Goal: Task Accomplishment & Management: Use online tool/utility

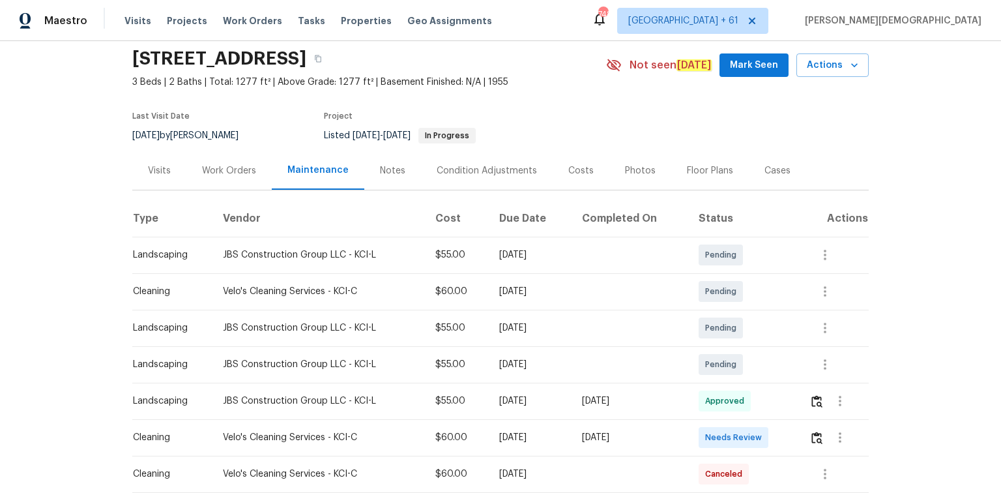
scroll to position [104, 0]
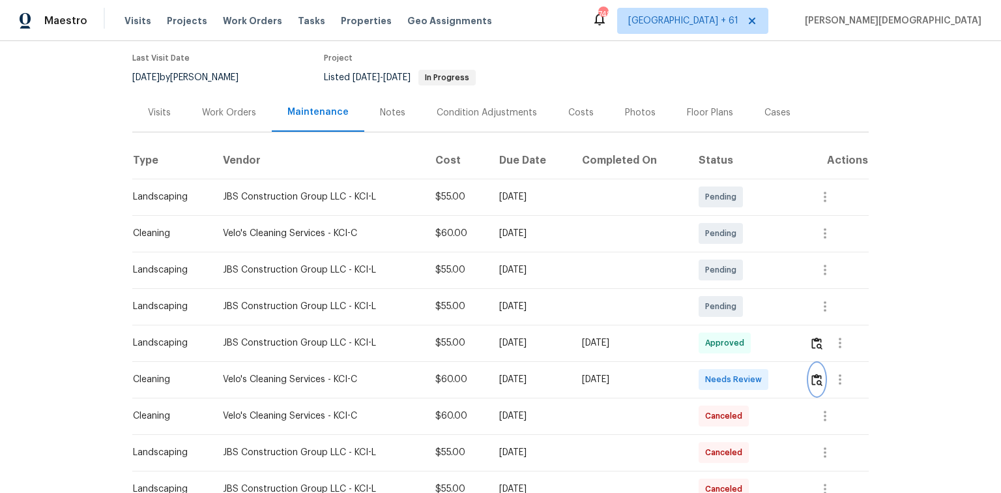
click at [816, 379] on img "button" at bounding box center [817, 380] width 11 height 12
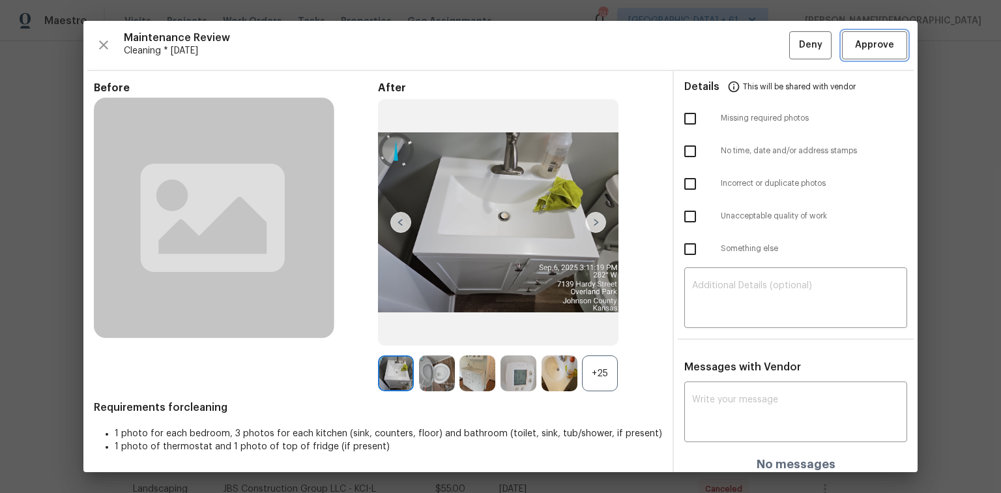
click at [846, 46] on button "Approve" at bounding box center [874, 45] width 65 height 28
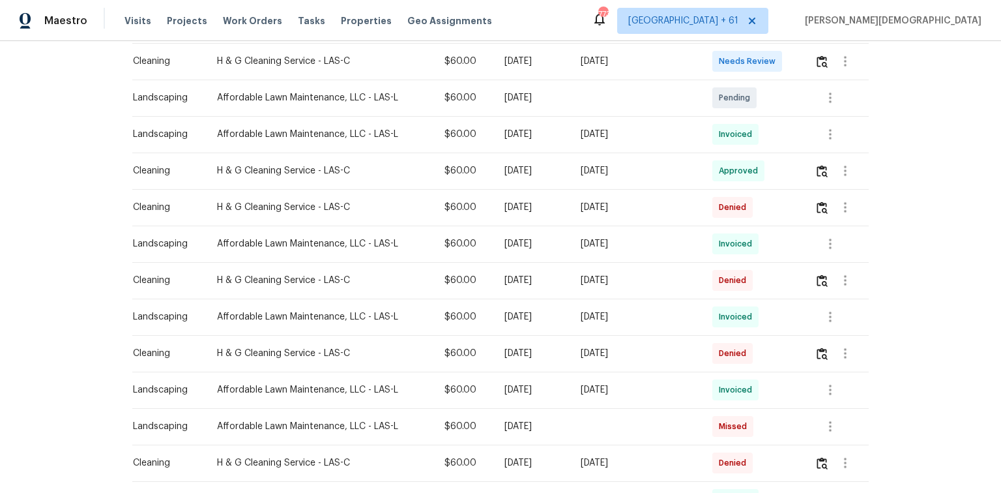
scroll to position [209, 0]
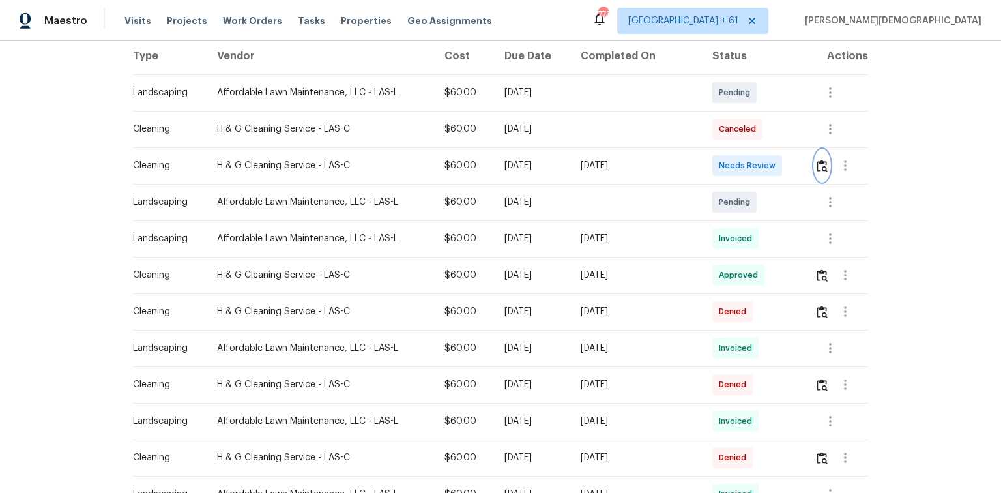
click at [712, 169] on button "button" at bounding box center [822, 165] width 15 height 31
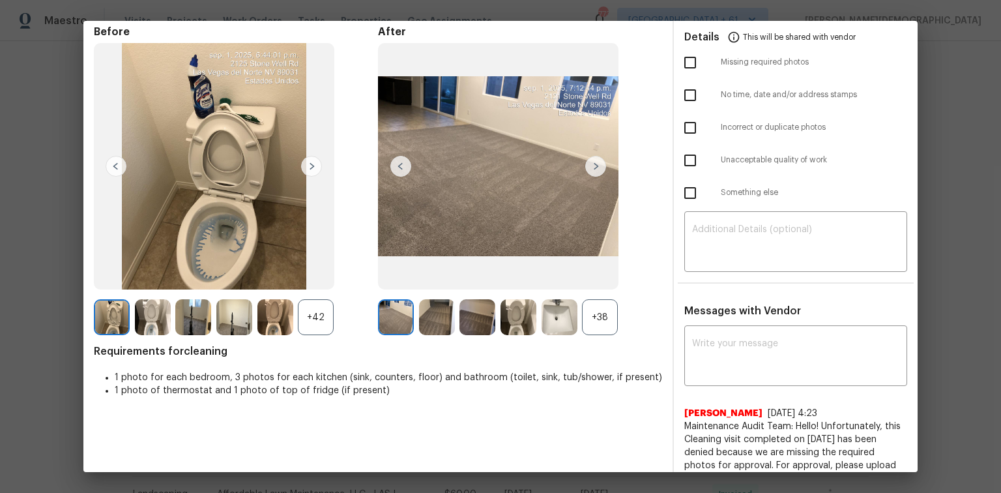
scroll to position [104, 0]
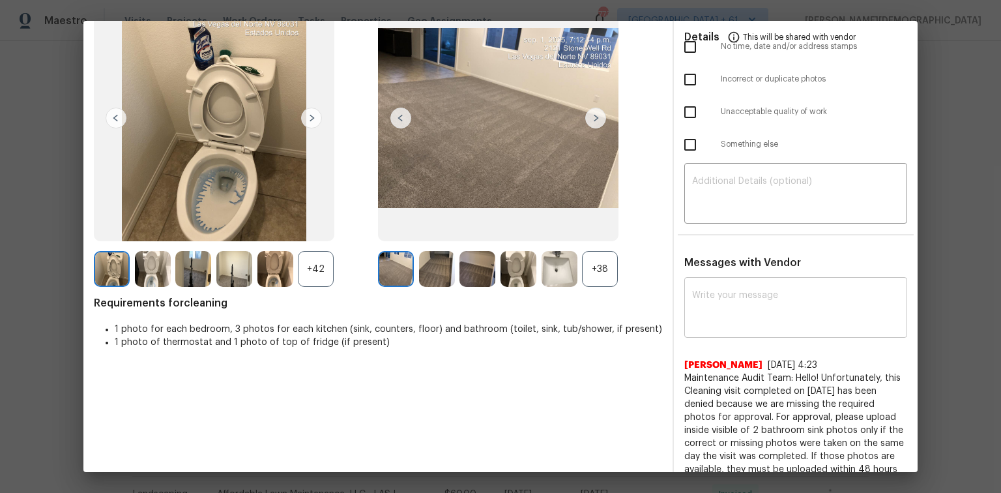
click at [712, 299] on textarea at bounding box center [795, 309] width 207 height 37
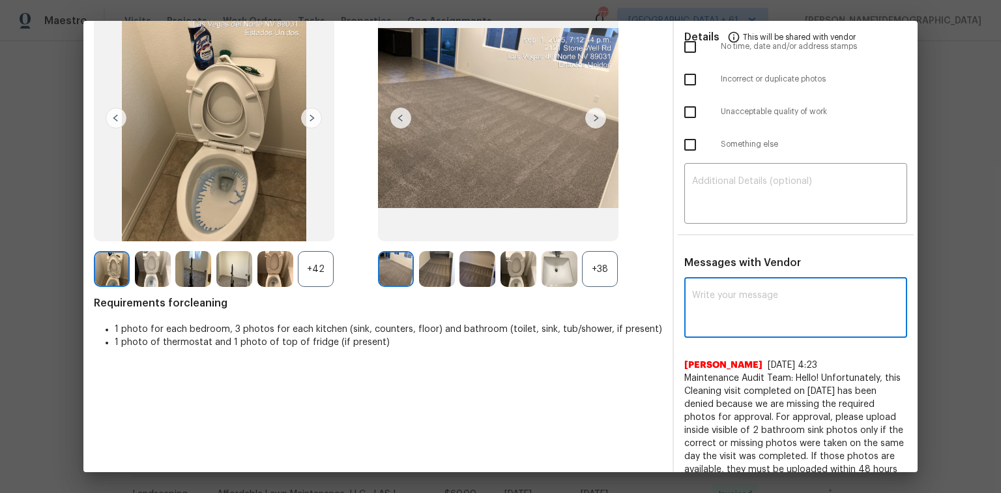
paste textarea "Maintenance Audit Team: Hello! Unfortunately, this cleaning visit completed on …"
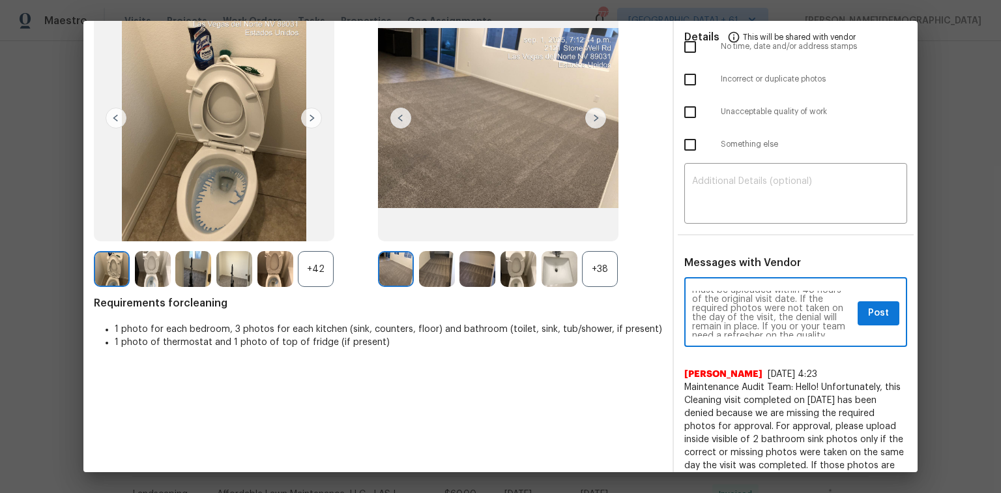
scroll to position [0, 0]
type textarea "Maintenance Audit Team: Hello! Unfortunately, this cleaning visit completed on …"
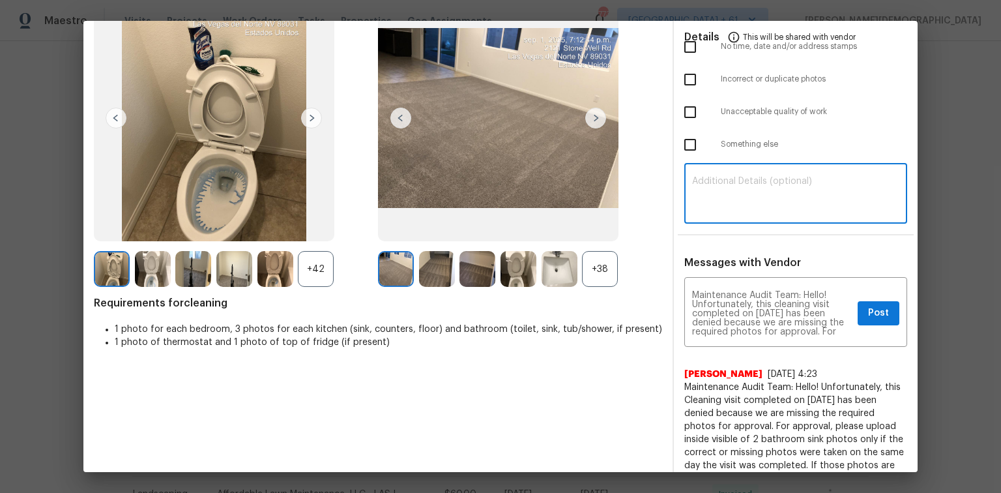
click at [712, 196] on textarea at bounding box center [795, 195] width 207 height 37
paste textarea "Maintenance Audit Team: Hello! Unfortunately, this cleaning visit completed on …"
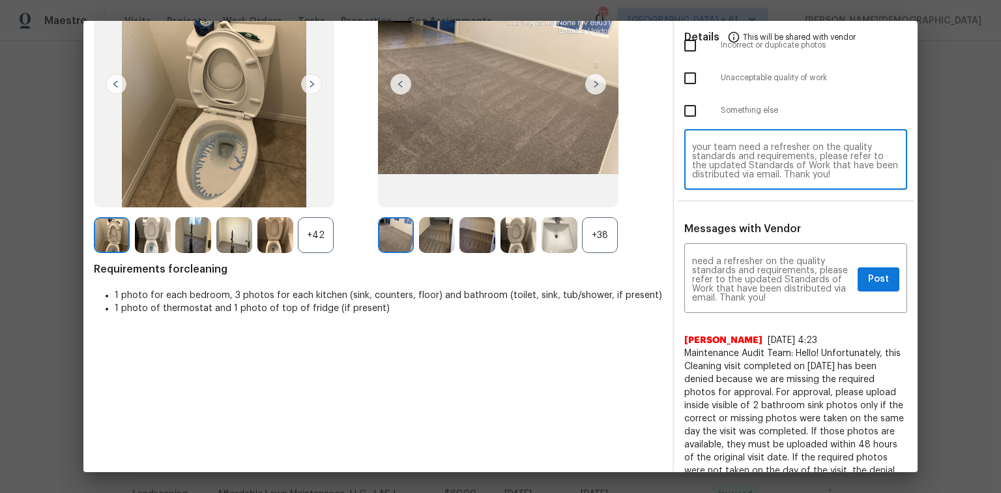
scroll to position [156, 0]
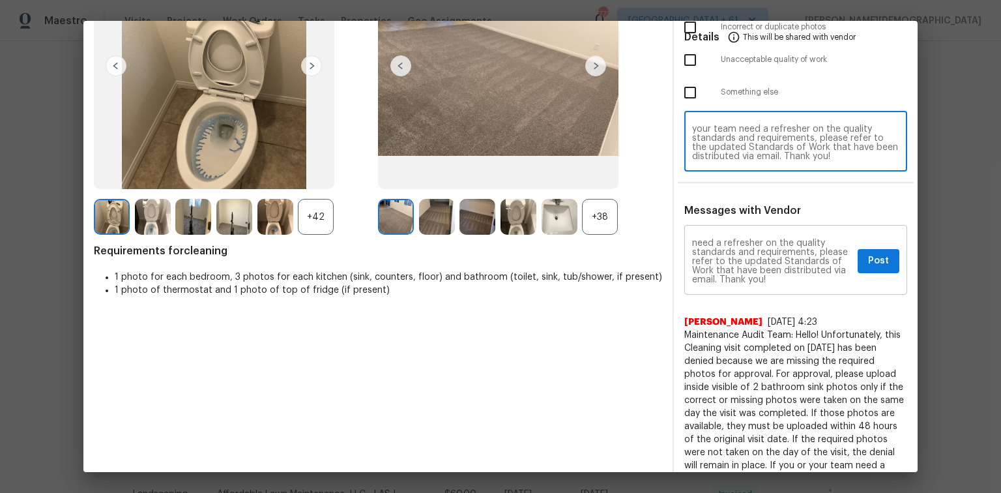
type textarea "Maintenance Audit Team: Hello! Unfortunately, this cleaning visit completed on …"
click at [712, 256] on span "Post" at bounding box center [878, 261] width 21 height 16
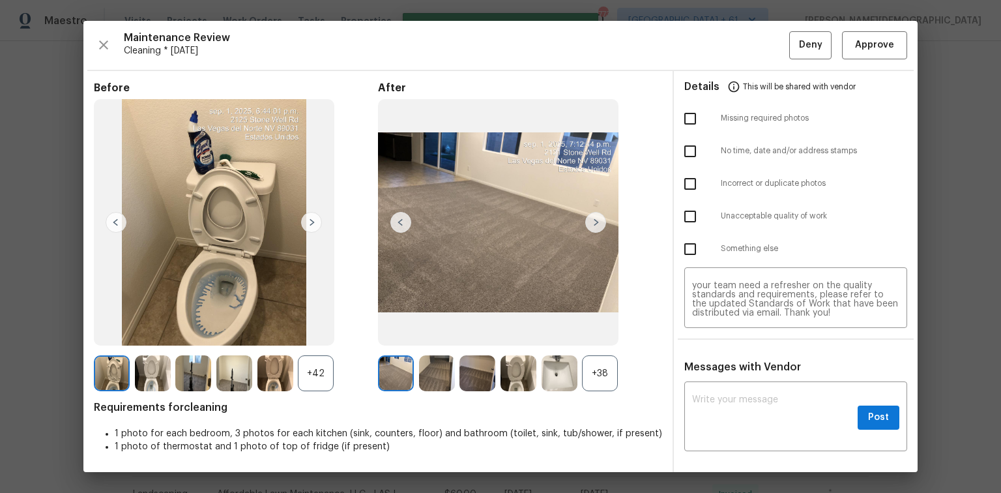
scroll to position [0, 0]
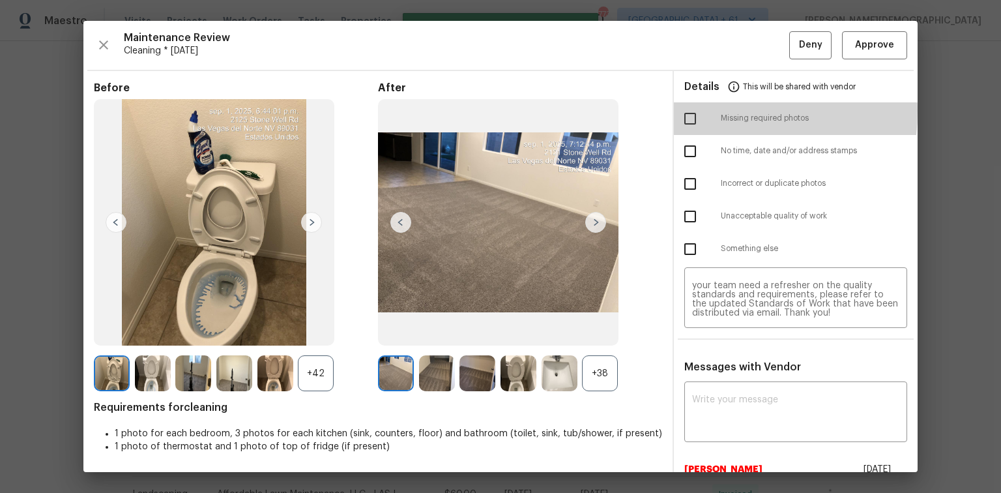
click at [680, 111] on input "checkbox" at bounding box center [690, 118] width 27 height 27
checkbox input "true"
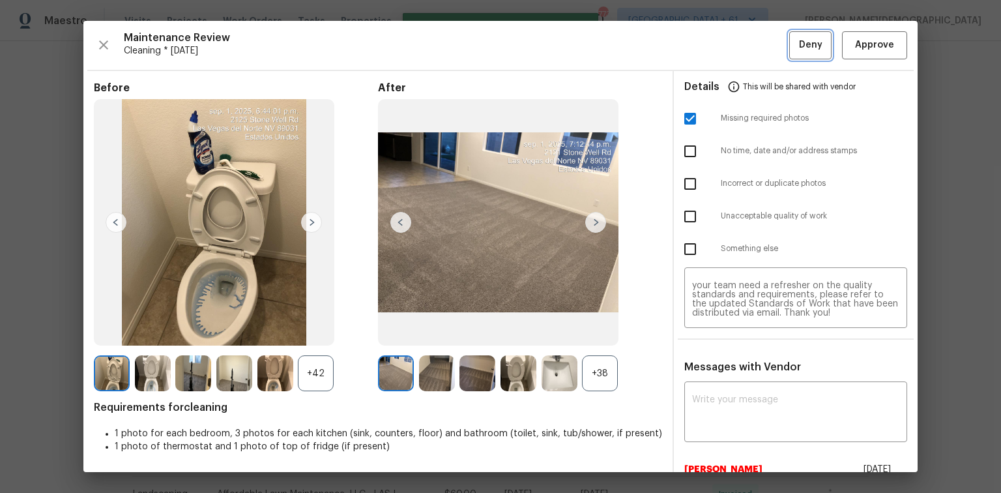
click at [712, 47] on button "Deny" at bounding box center [810, 45] width 42 height 28
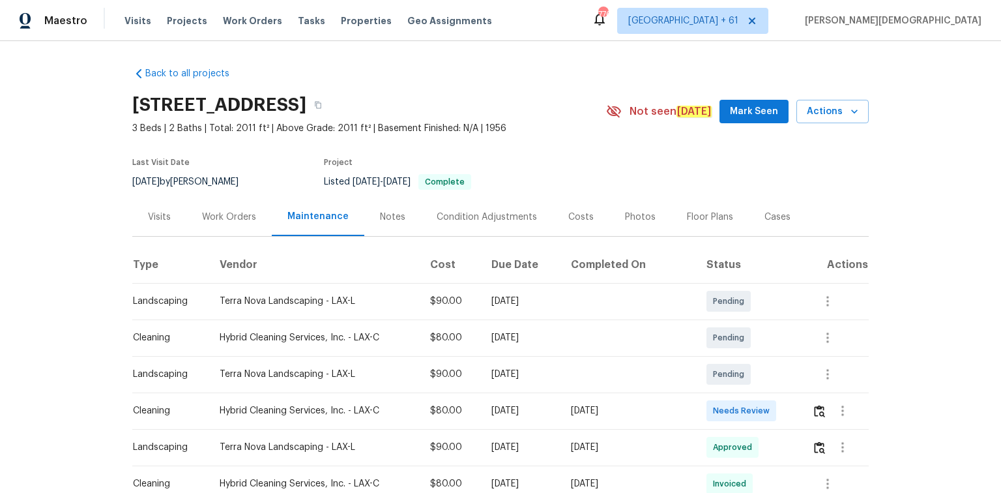
scroll to position [156, 0]
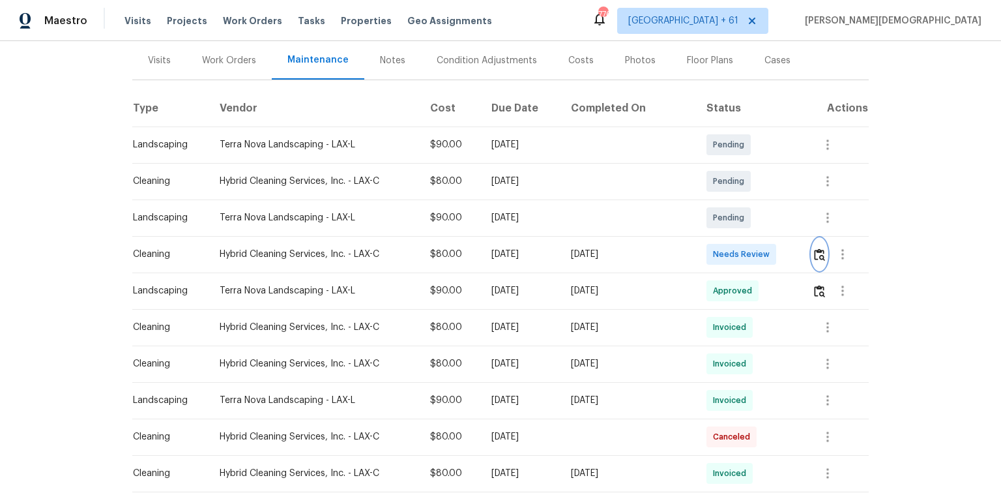
click at [712, 250] on img "button" at bounding box center [819, 254] width 11 height 12
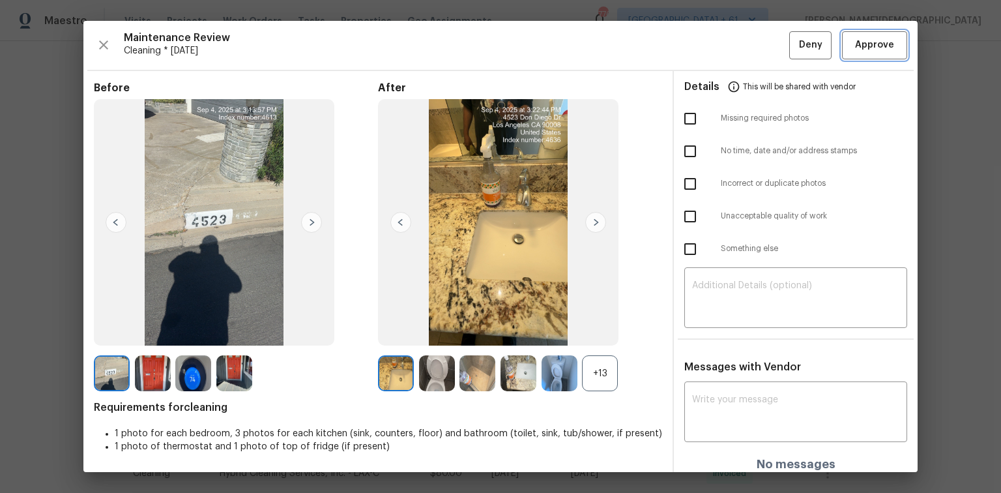
click at [712, 46] on span "Approve" at bounding box center [875, 45] width 44 height 16
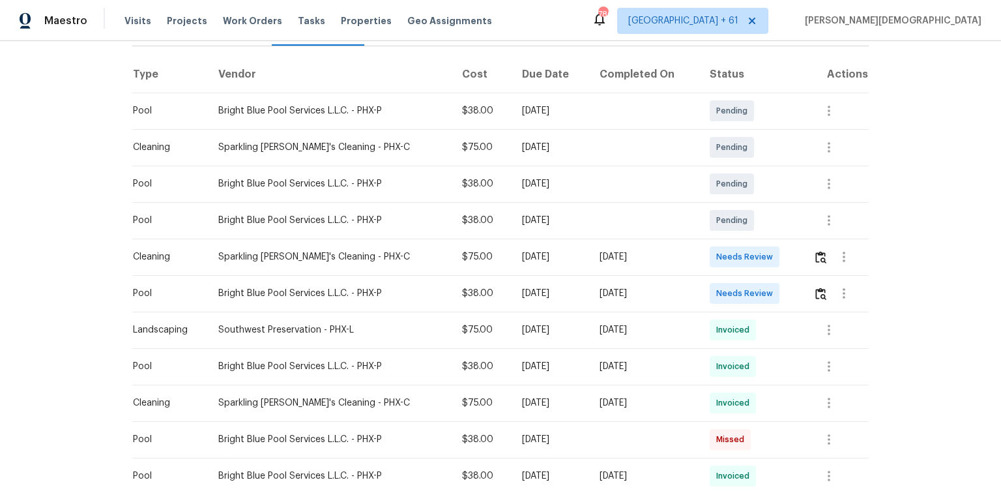
scroll to position [209, 0]
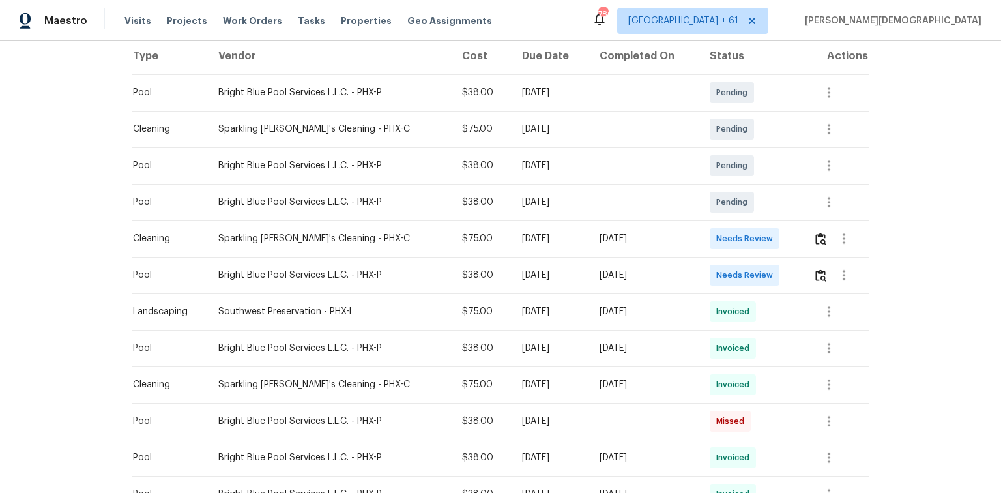
click at [712, 237] on td at bounding box center [836, 238] width 66 height 37
click at [712, 235] on img "button" at bounding box center [820, 239] width 11 height 12
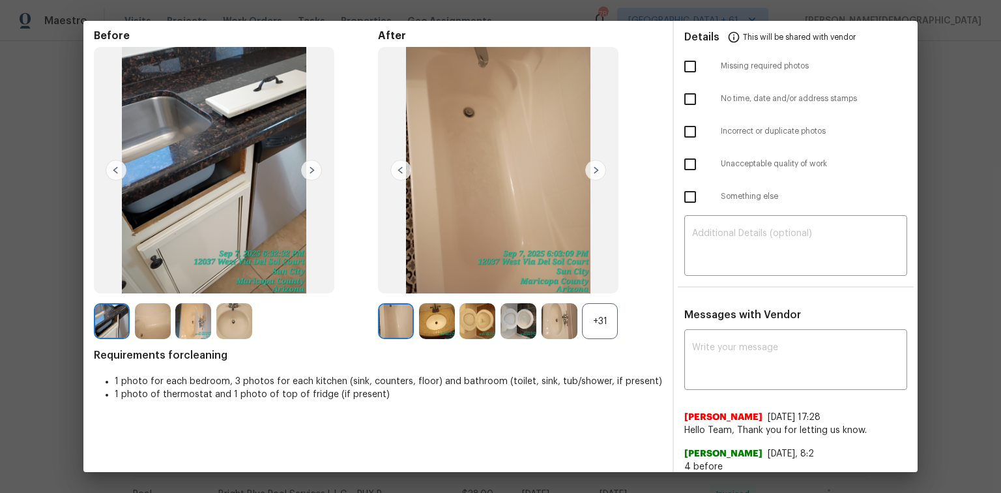
scroll to position [0, 0]
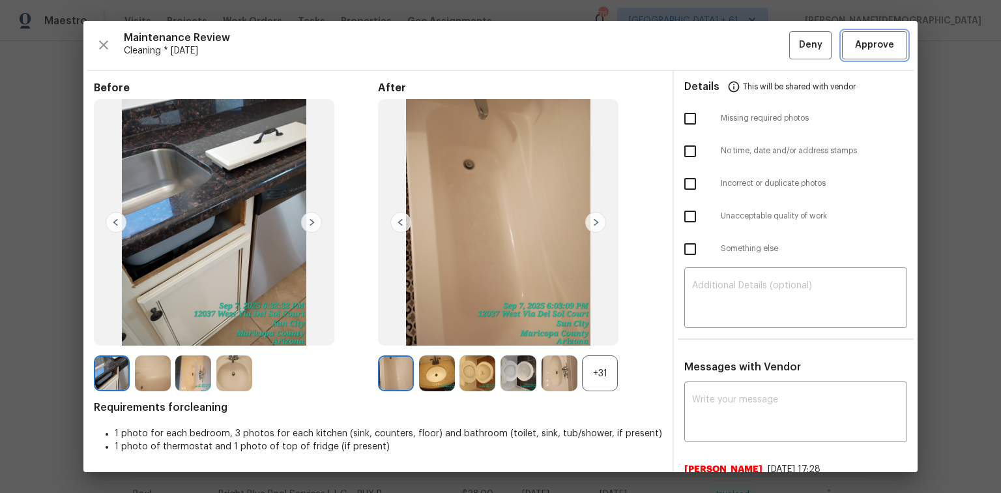
click at [712, 44] on span "Approve" at bounding box center [875, 45] width 44 height 16
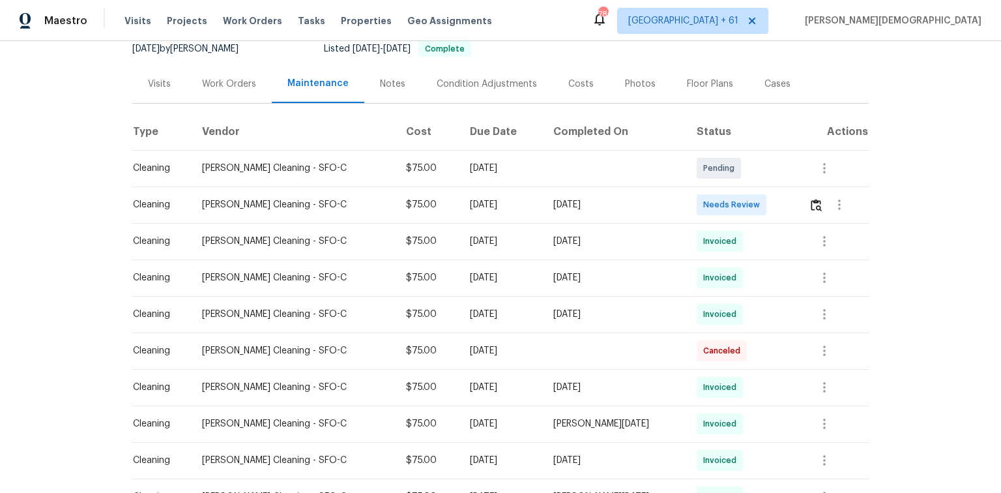
scroll to position [209, 0]
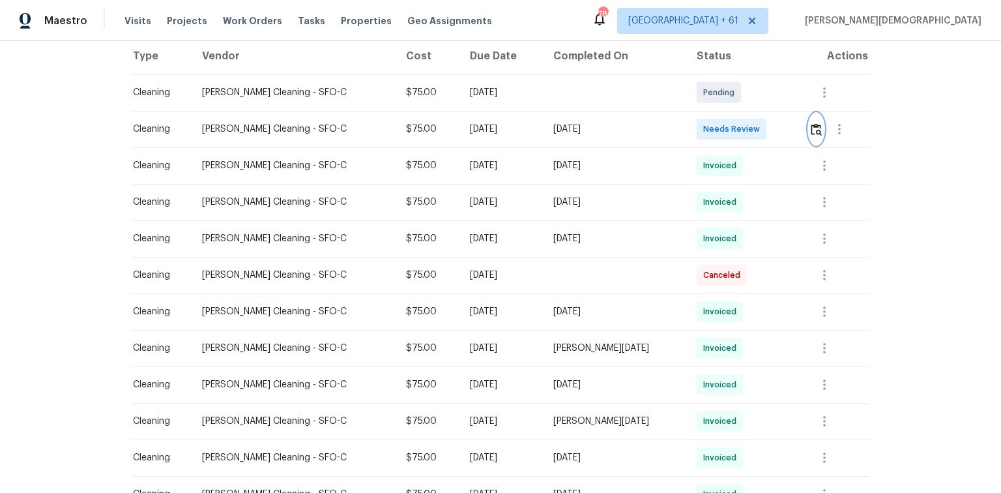
click at [712, 123] on img "button" at bounding box center [816, 129] width 11 height 12
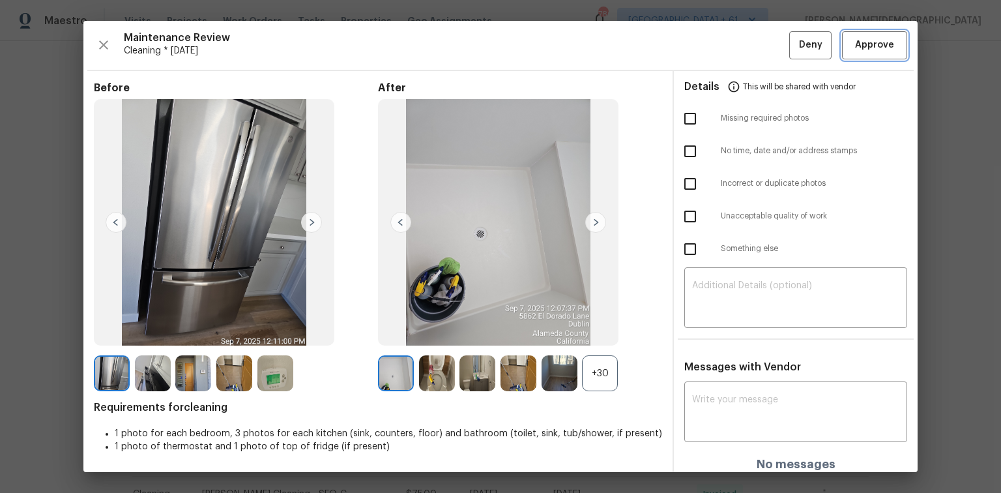
click at [712, 57] on button "Approve" at bounding box center [874, 45] width 65 height 28
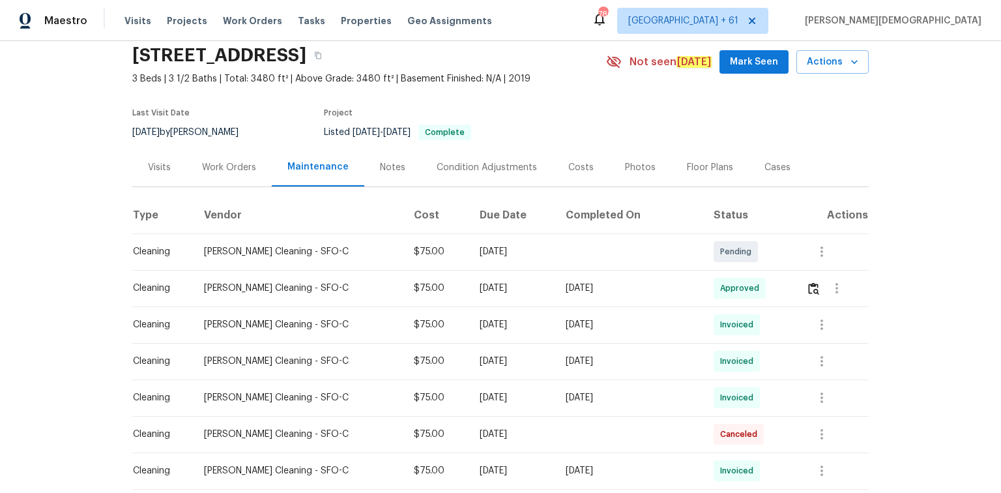
scroll to position [0, 0]
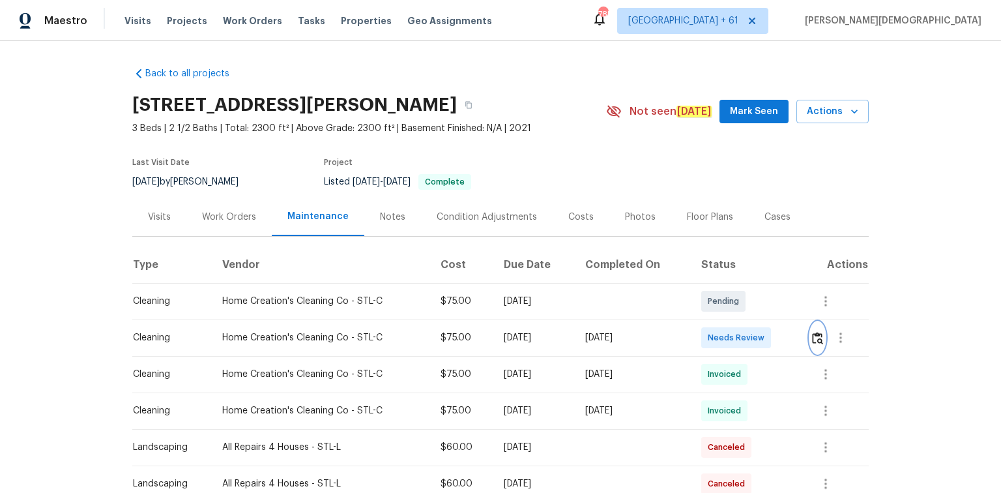
click at [712, 329] on img "button" at bounding box center [817, 338] width 11 height 12
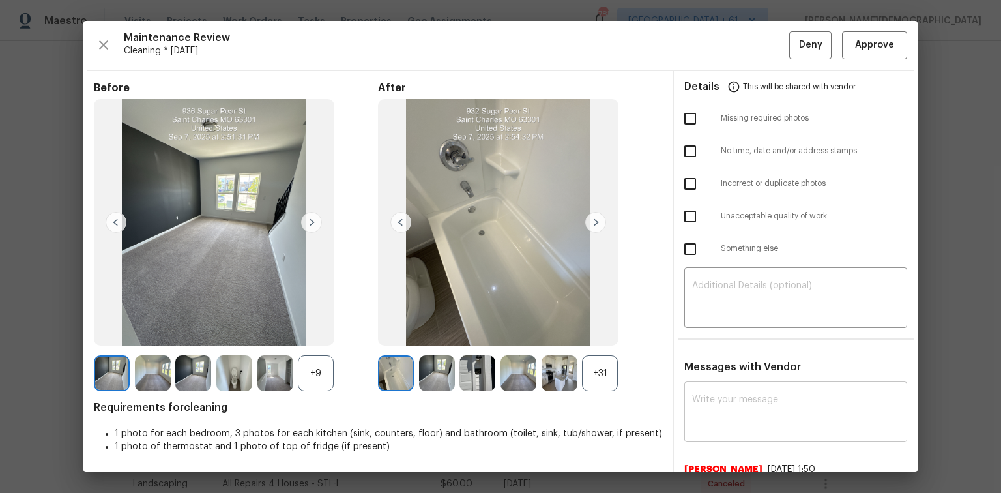
click at [712, 329] on textarea at bounding box center [795, 413] width 207 height 37
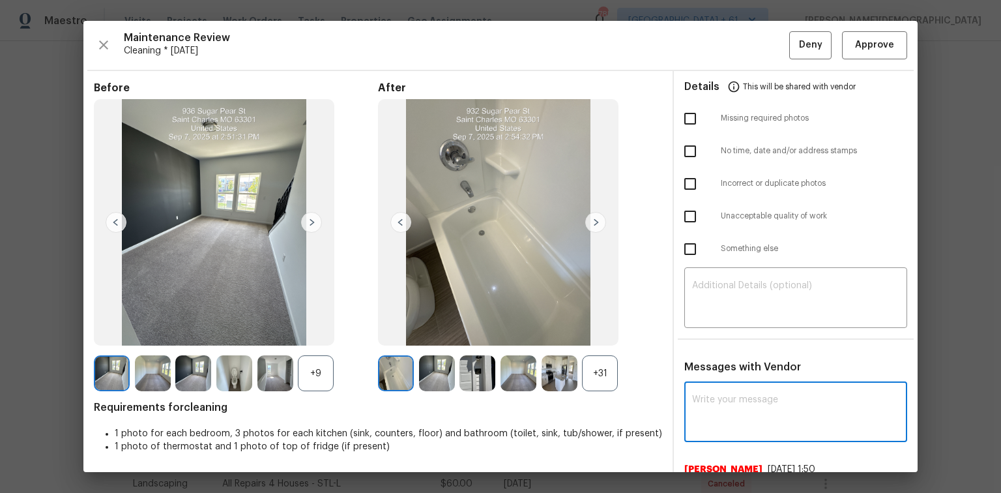
paste textarea "Maintenance Audit Team: Hello! Unfortunately this cleaning visit completed on 0…"
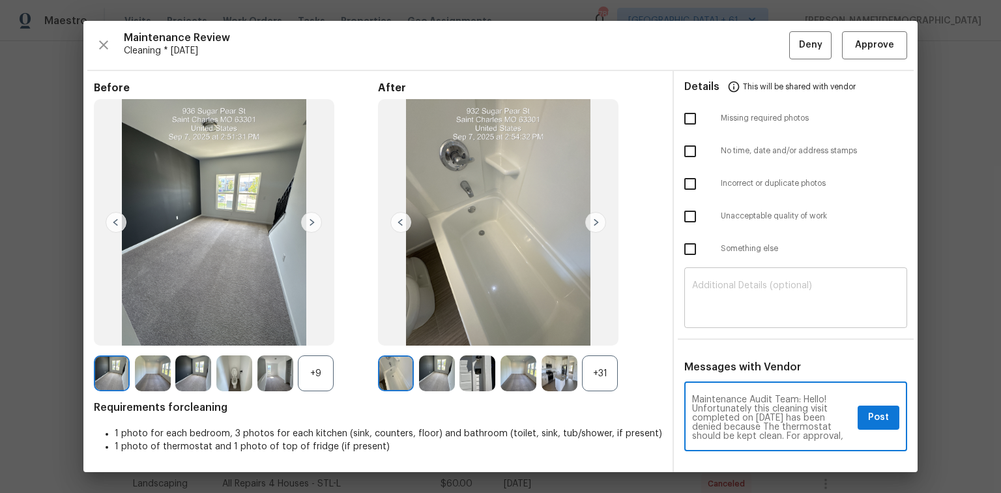
type textarea "Maintenance Audit Team: Hello! Unfortunately this cleaning visit completed on 0…"
click at [712, 289] on textarea at bounding box center [795, 299] width 207 height 37
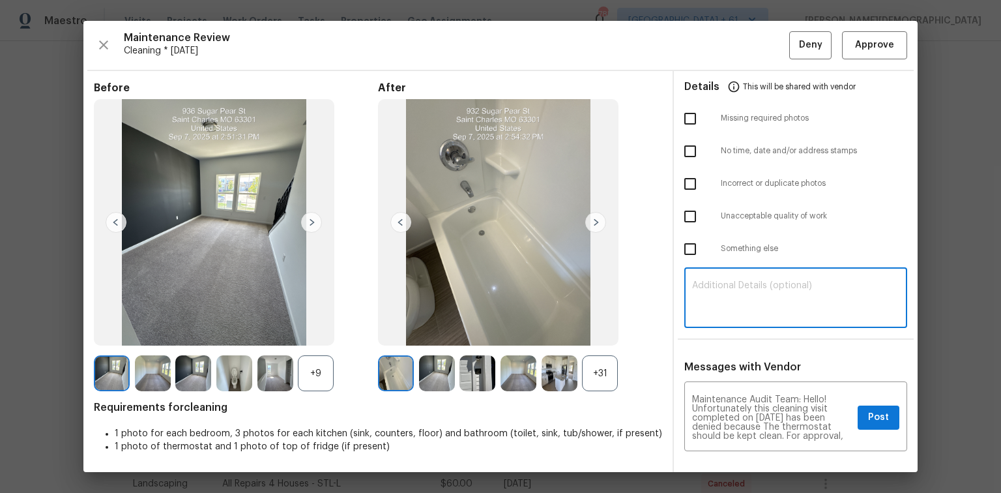
paste textarea "Maintenance Audit Team: Hello! Unfortunately this cleaning visit completed on 0…"
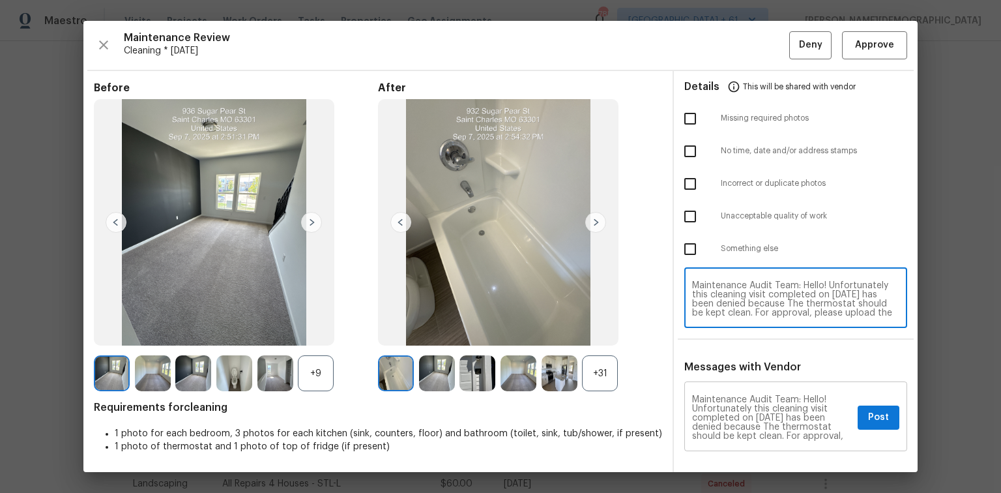
type textarea "Maintenance Audit Team: Hello! Unfortunately this cleaning visit completed on 0…"
click at [712, 329] on div "Maintenance Audit Team: Hello! Unfortunately this cleaning visit completed on 0…" at bounding box center [795, 418] width 223 height 66
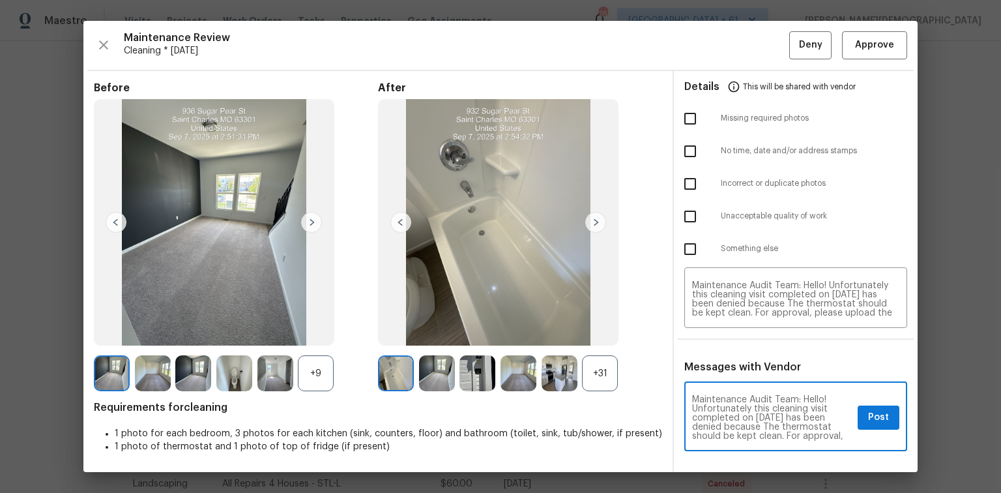
scroll to position [63, 0]
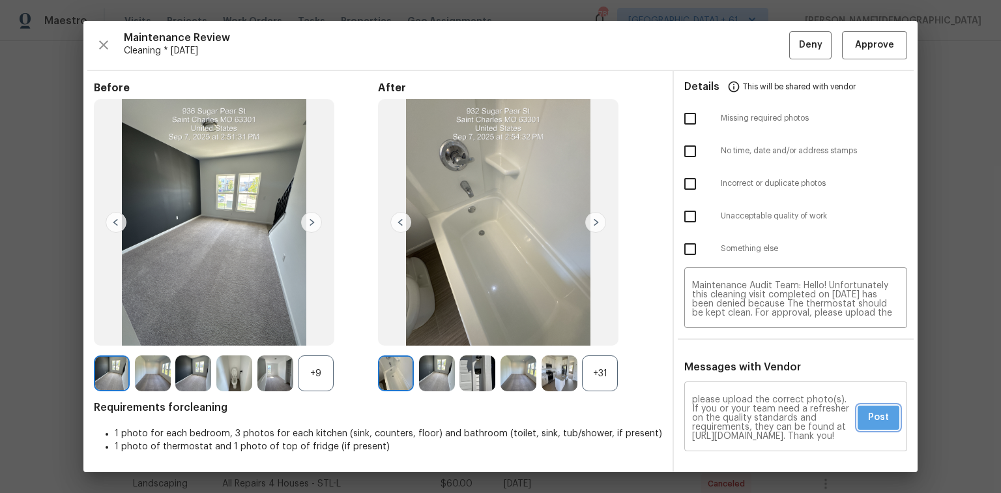
click at [712, 329] on span "Post" at bounding box center [878, 417] width 21 height 16
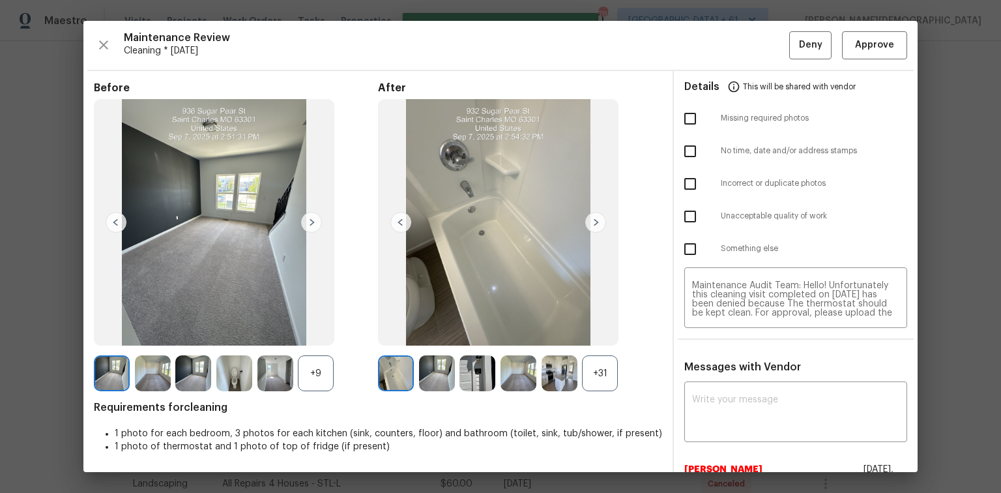
scroll to position [0, 0]
click at [678, 210] on input "checkbox" at bounding box center [690, 216] width 27 height 27
checkbox input "true"
click at [712, 41] on span "Deny" at bounding box center [810, 45] width 23 height 16
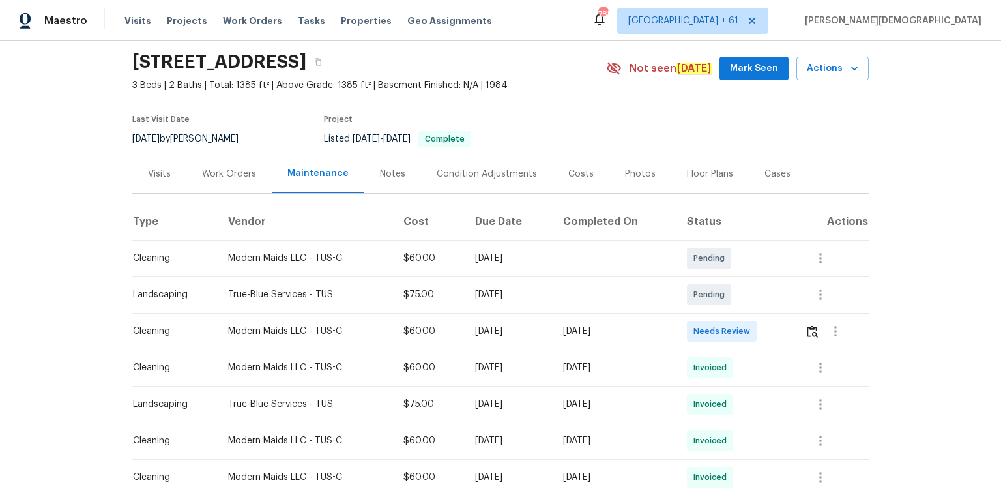
scroll to position [156, 0]
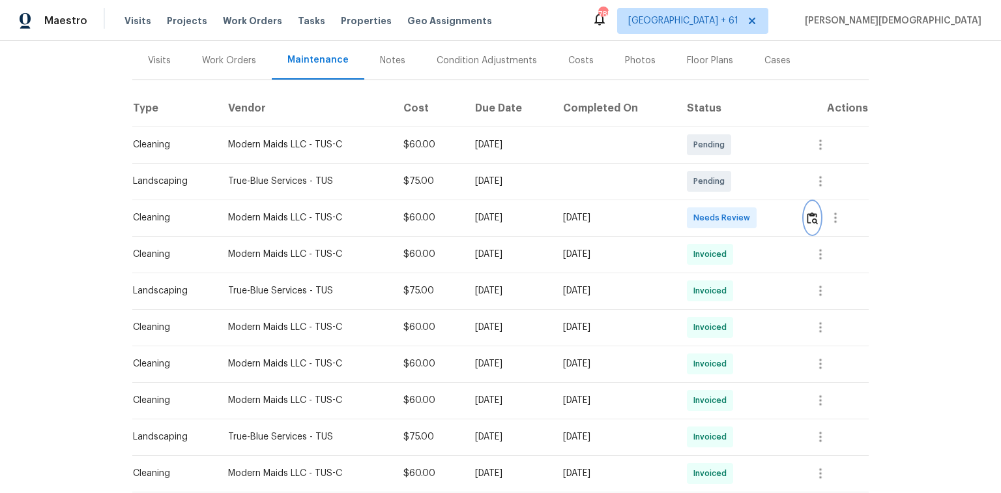
click at [712, 212] on img "button" at bounding box center [812, 218] width 11 height 12
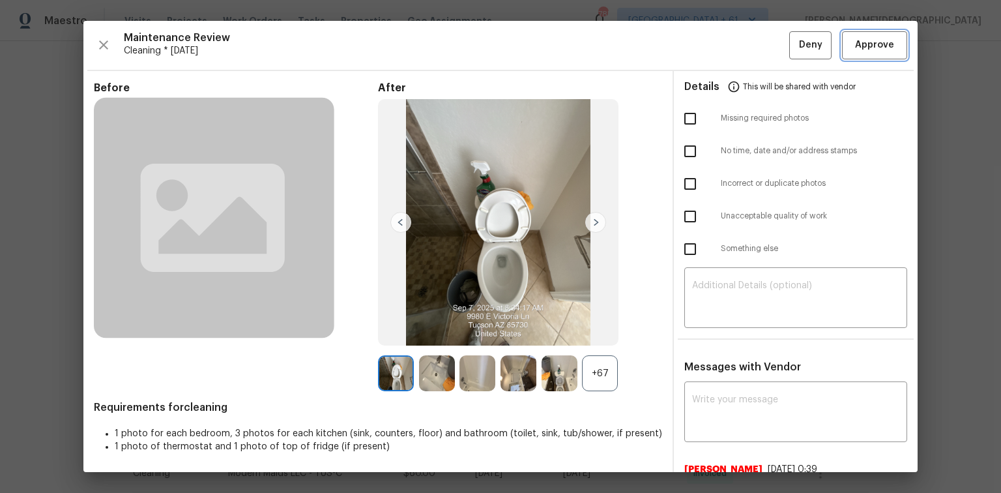
click at [712, 48] on span "Approve" at bounding box center [874, 45] width 39 height 16
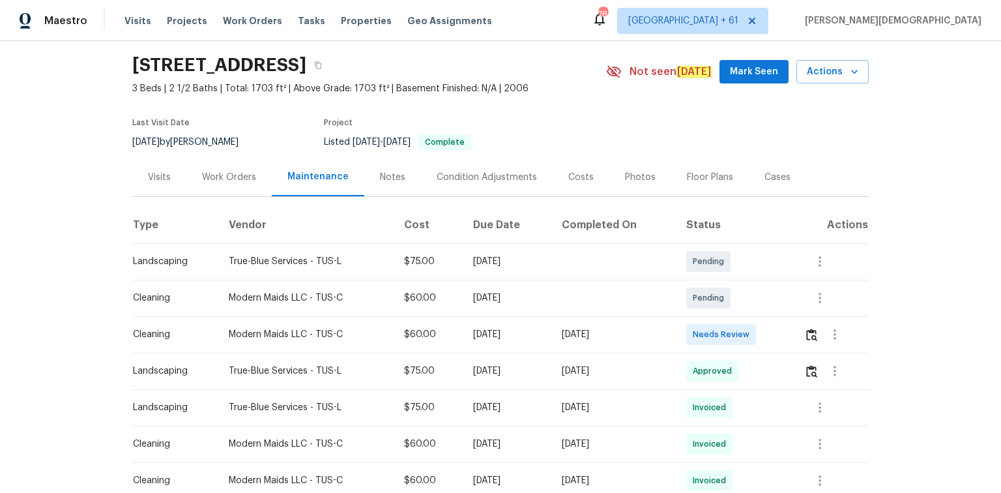
scroll to position [104, 0]
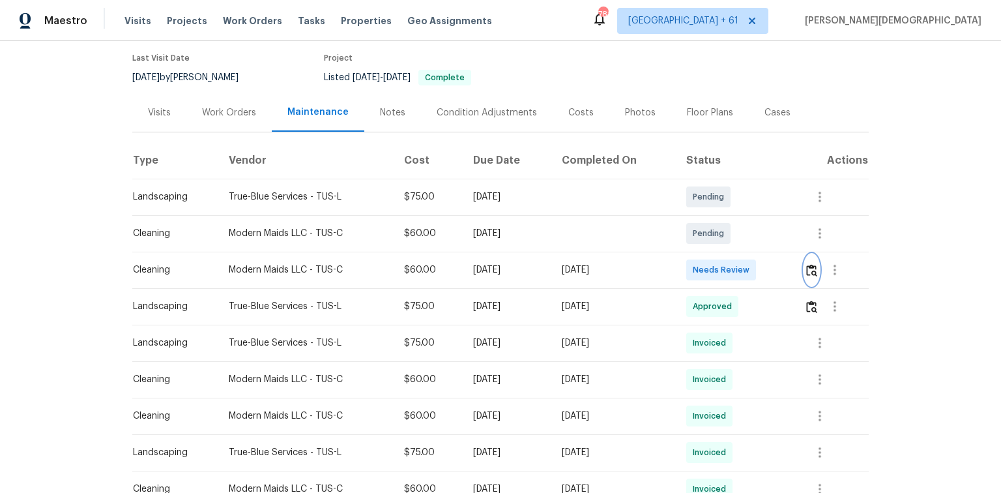
click at [712, 269] on img "button" at bounding box center [811, 270] width 11 height 12
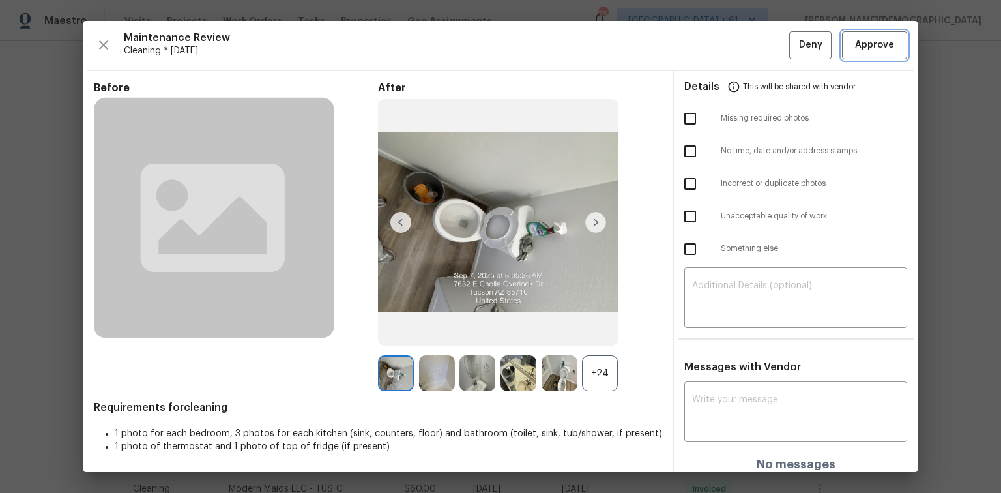
click at [712, 56] on button "Approve" at bounding box center [874, 45] width 65 height 28
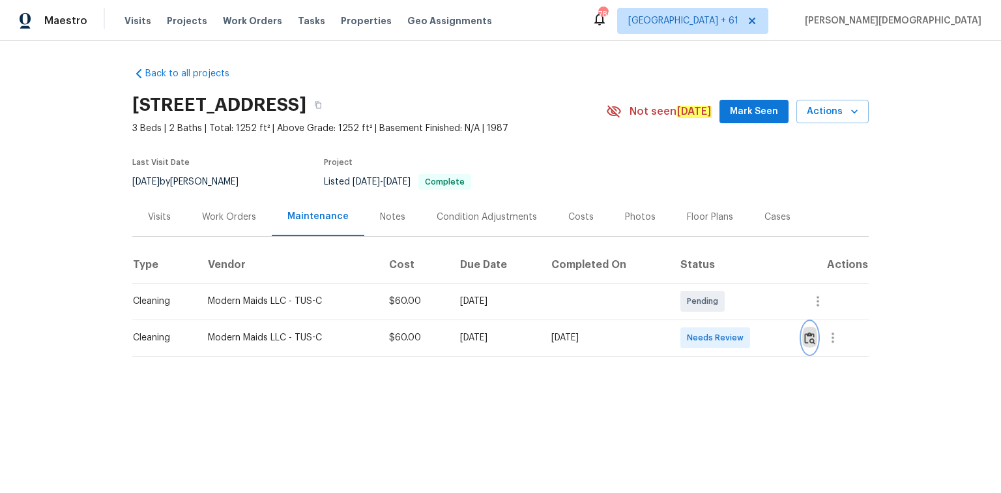
click at [712, 329] on img "button" at bounding box center [809, 338] width 11 height 12
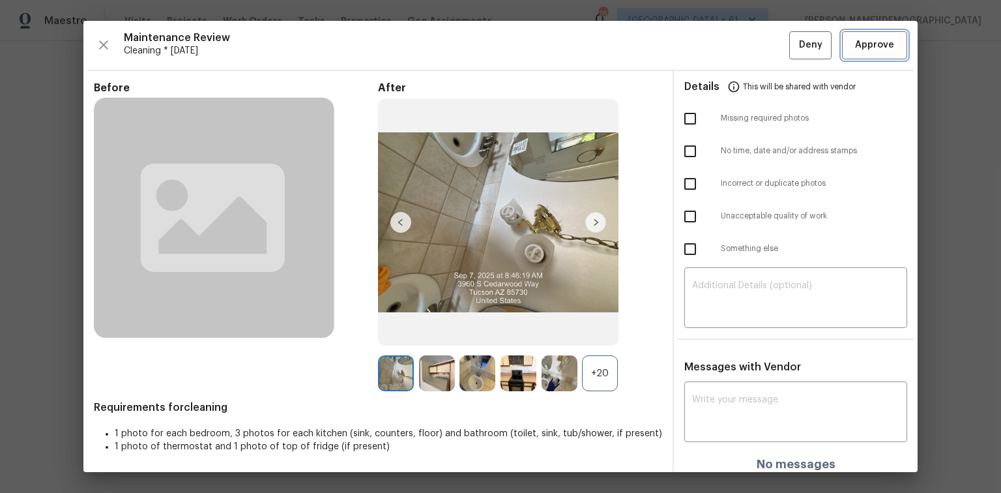
click at [712, 51] on span "Approve" at bounding box center [875, 45] width 44 height 16
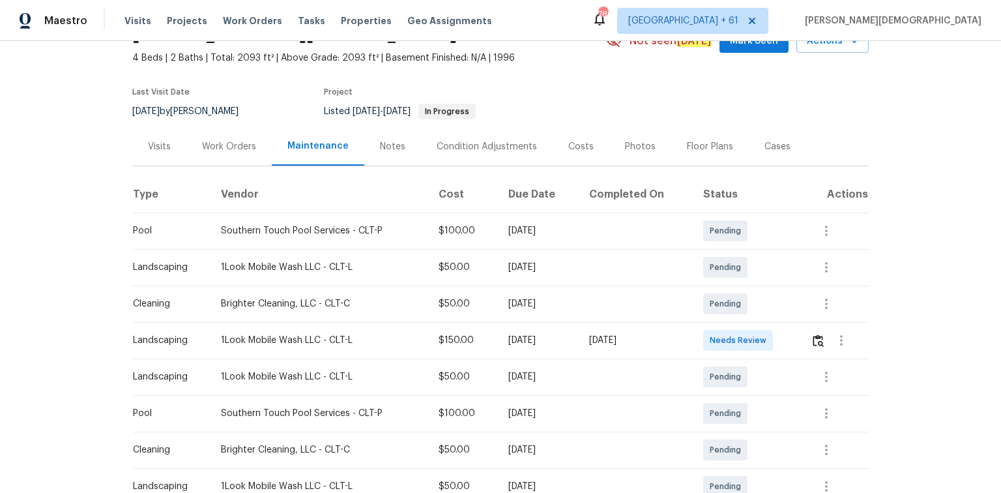
scroll to position [156, 0]
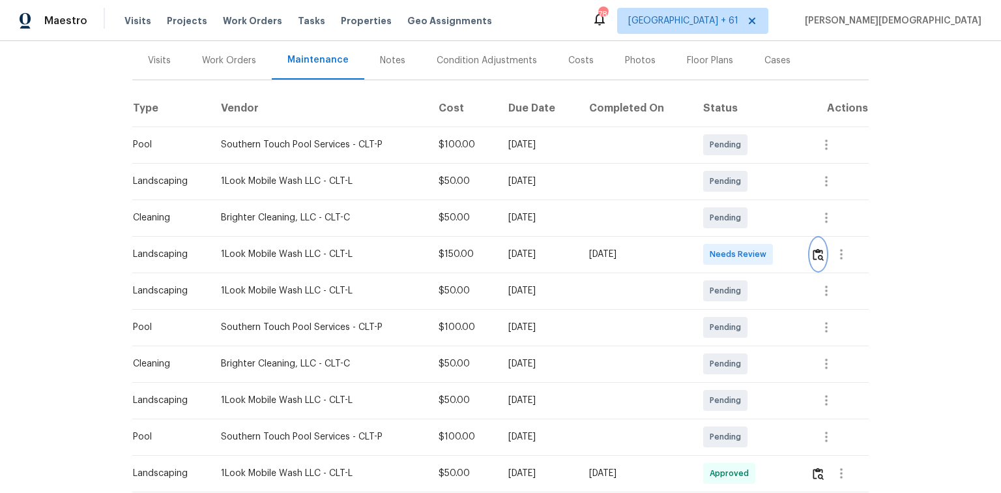
click at [712, 248] on img "button" at bounding box center [818, 254] width 11 height 12
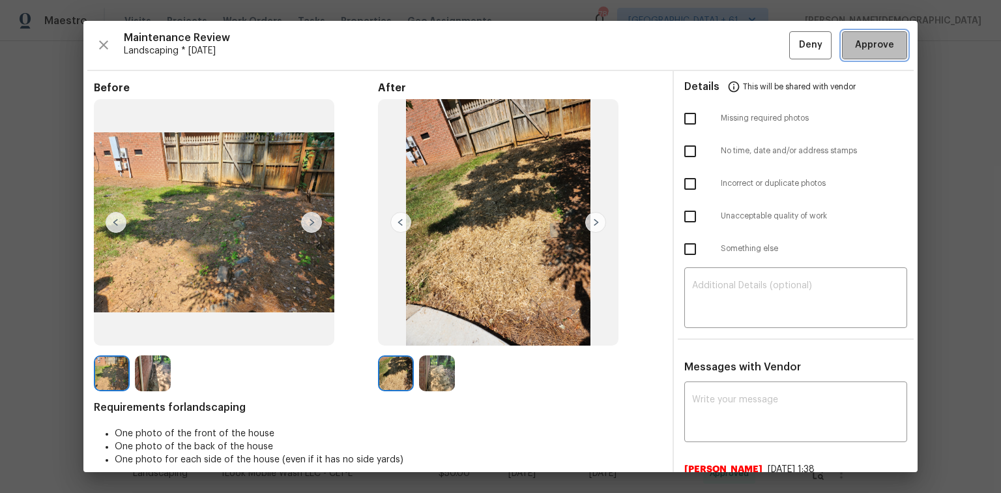
click at [712, 51] on button "Approve" at bounding box center [874, 45] width 65 height 28
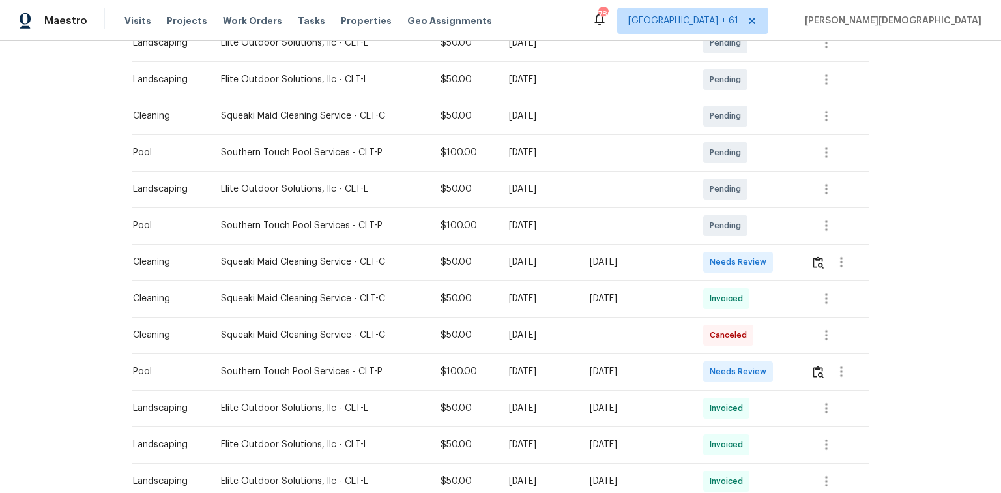
scroll to position [313, 0]
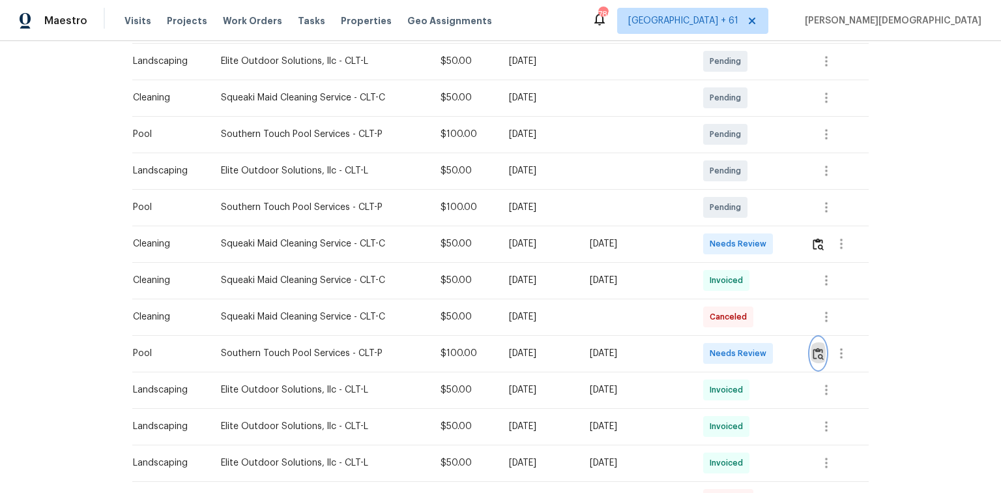
click at [712, 329] on img "button" at bounding box center [818, 353] width 11 height 12
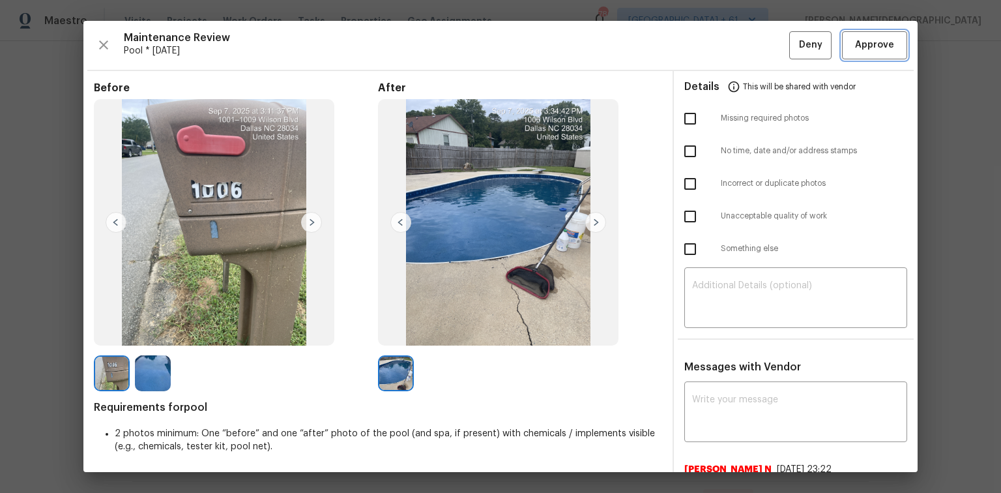
click at [712, 57] on button "Approve" at bounding box center [874, 45] width 65 height 28
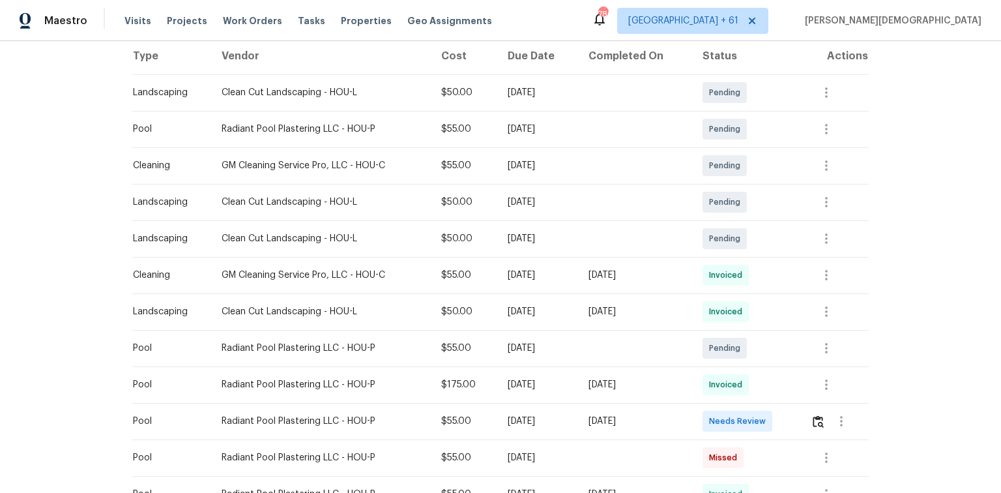
scroll to position [308, 0]
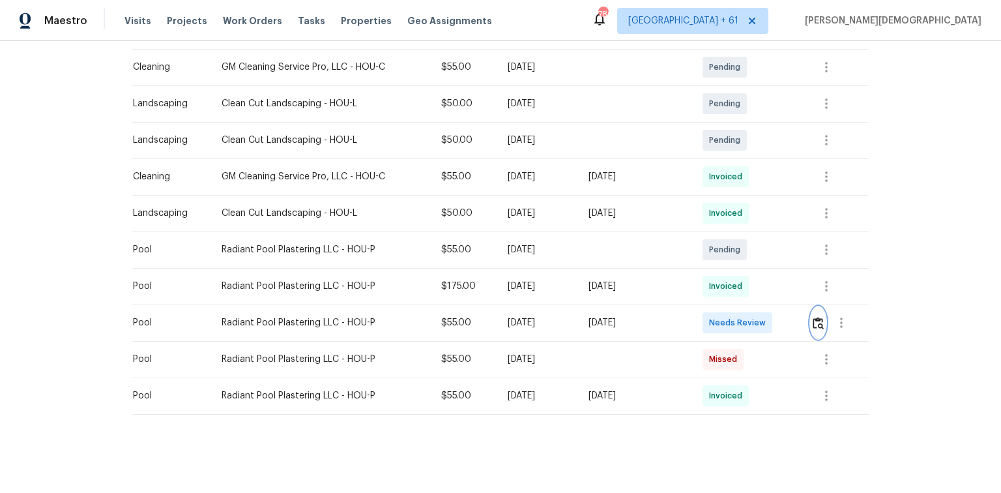
click at [712, 310] on button "button" at bounding box center [818, 322] width 15 height 31
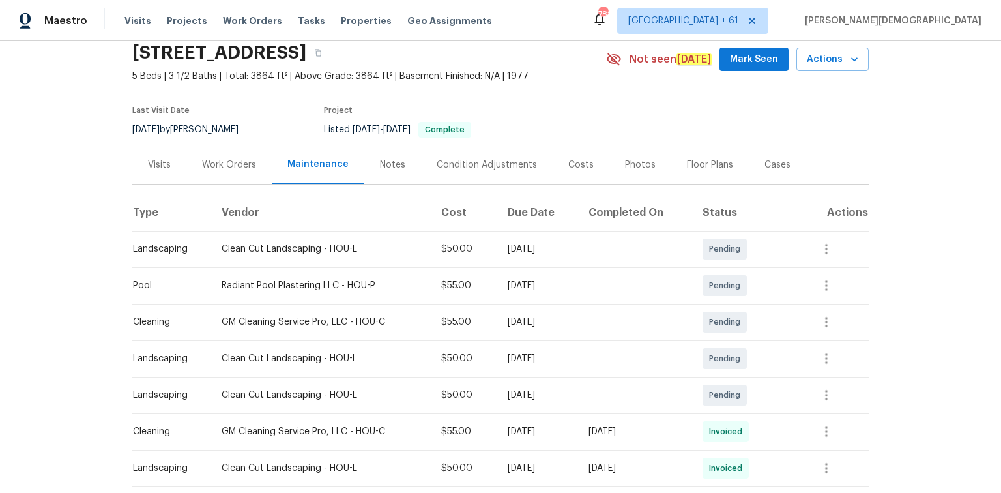
scroll to position [0, 0]
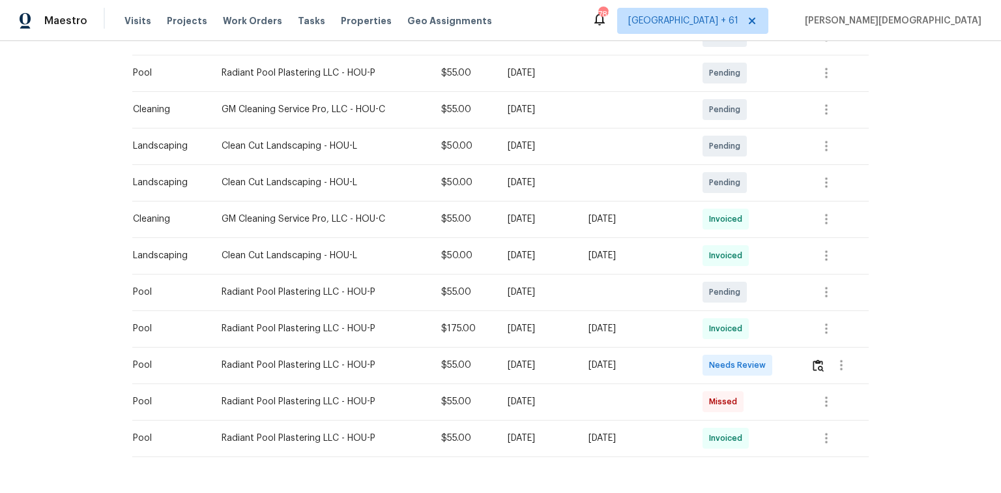
scroll to position [308, 0]
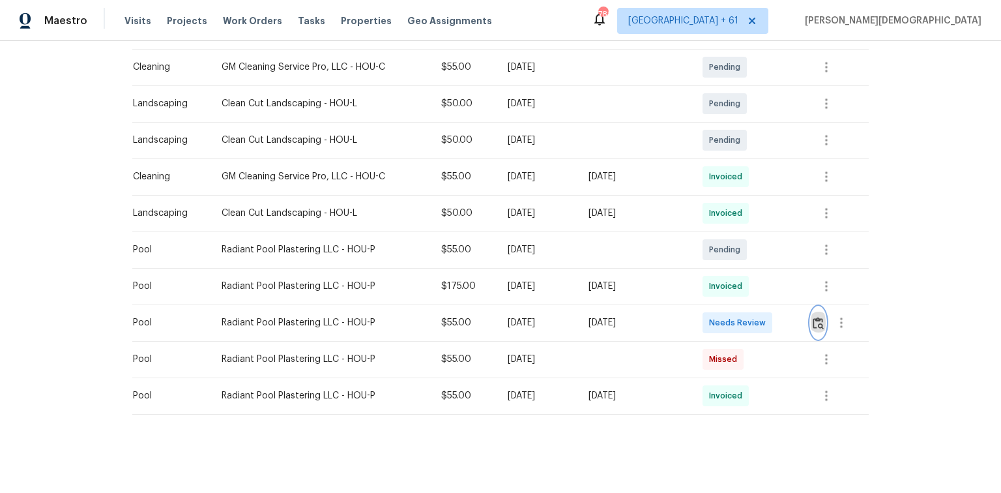
click at [819, 317] on img "button" at bounding box center [818, 323] width 11 height 12
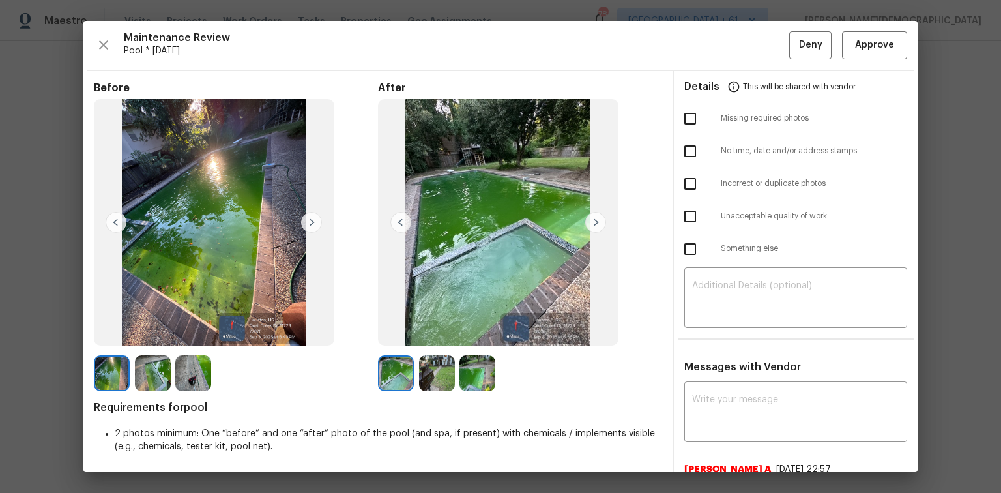
click at [181, 405] on span "Requirements for pool" at bounding box center [378, 407] width 568 height 13
copy span "pool"
click at [699, 398] on textarea at bounding box center [795, 413] width 207 height 37
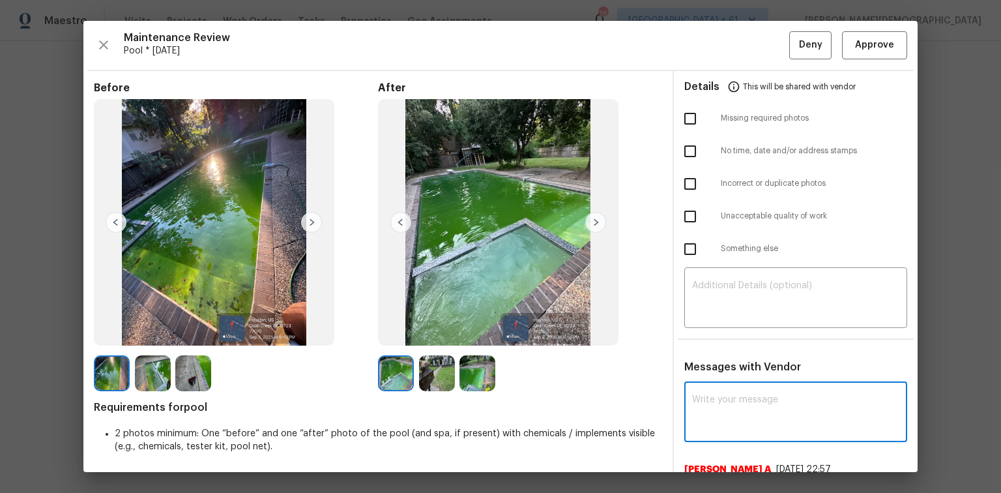
paste textarea "Maintenance Audit Team: Hello! Unfortunately, this pool visit completed on 09/0…"
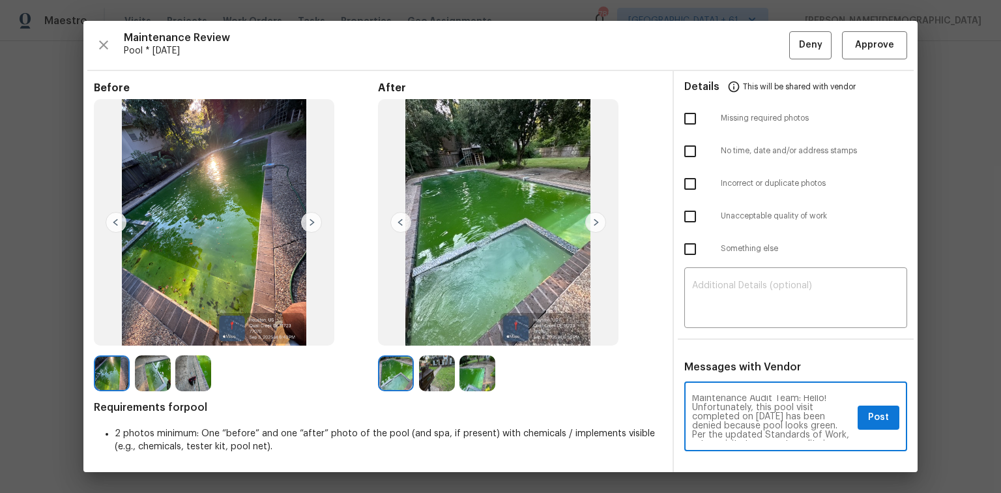
scroll to position [0, 0]
type textarea "Maintenance Audit Team: Hello! Unfortunately, this pool visit completed on 09/0…"
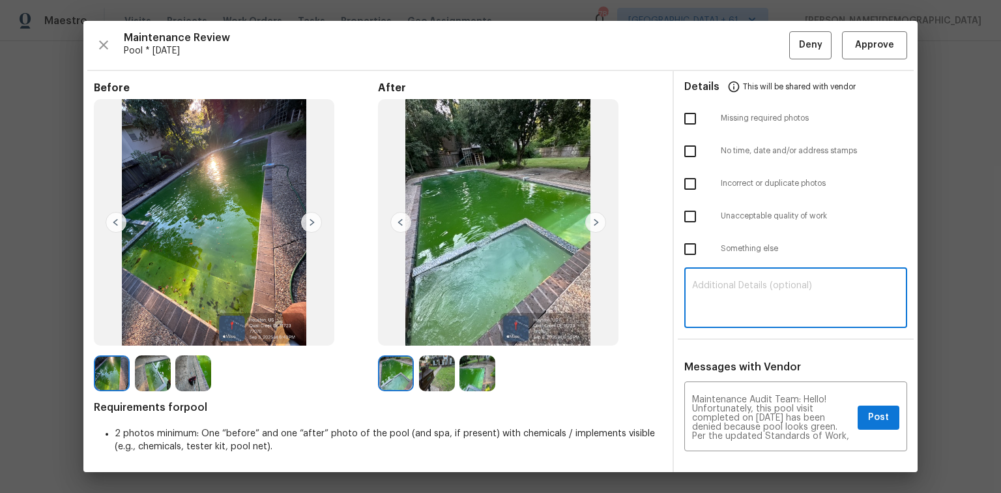
click at [774, 310] on textarea at bounding box center [795, 299] width 207 height 37
paste textarea "Maintenance Audit Team: Hello! Unfortunately, this pool visit completed on 09/0…"
type textarea "Maintenance Audit Team: Hello! Unfortunately, this pool visit completed on 09/0…"
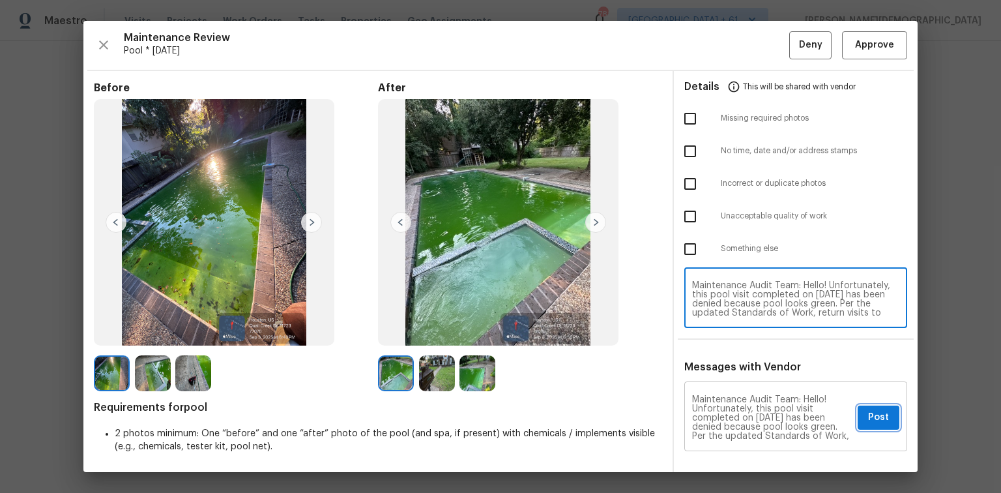
click at [874, 410] on span "Post" at bounding box center [878, 417] width 21 height 16
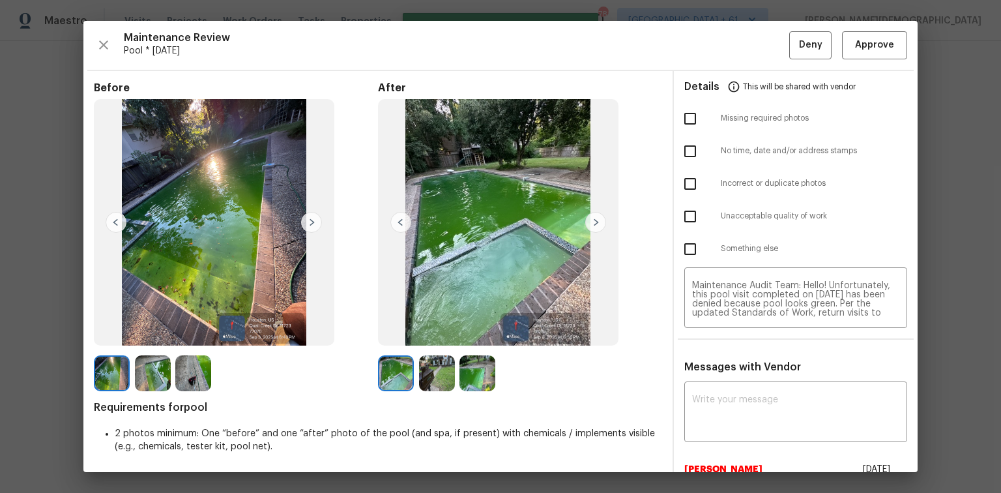
click at [692, 215] on input "checkbox" at bounding box center [690, 216] width 27 height 27
checkbox input "true"
click at [800, 39] on span "Deny" at bounding box center [810, 45] width 23 height 16
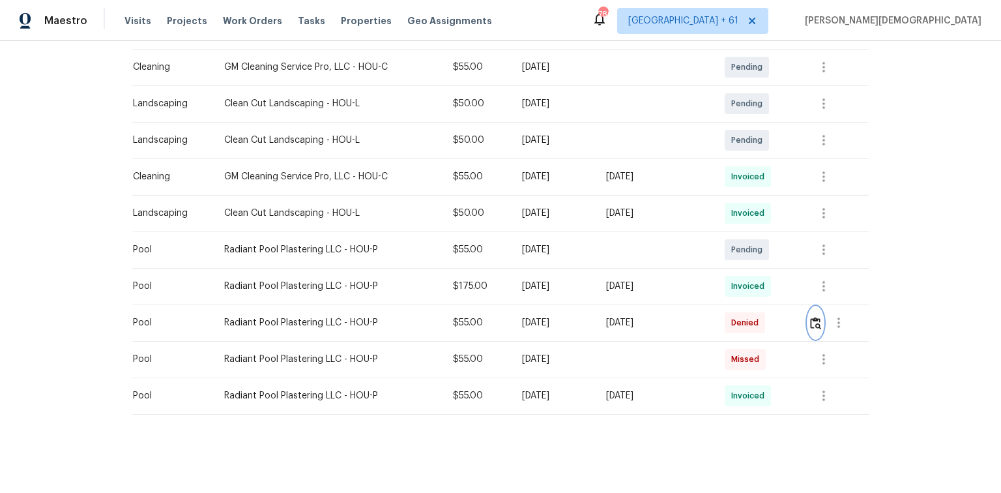
scroll to position [99, 0]
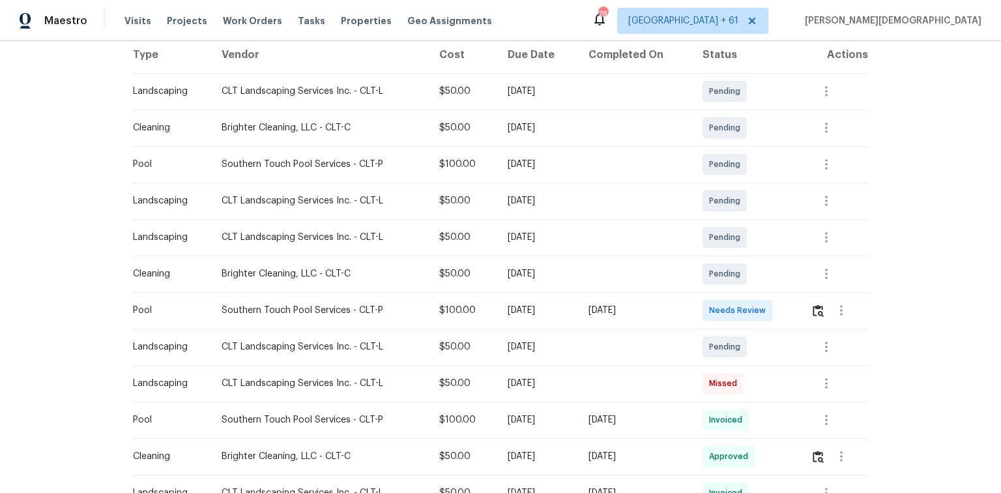
scroll to position [261, 0]
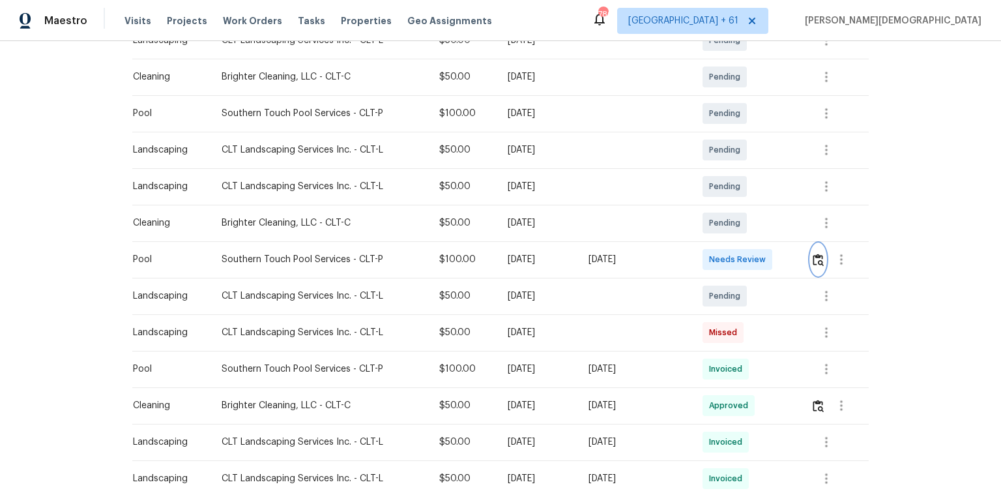
click at [712, 244] on button "button" at bounding box center [818, 259] width 15 height 31
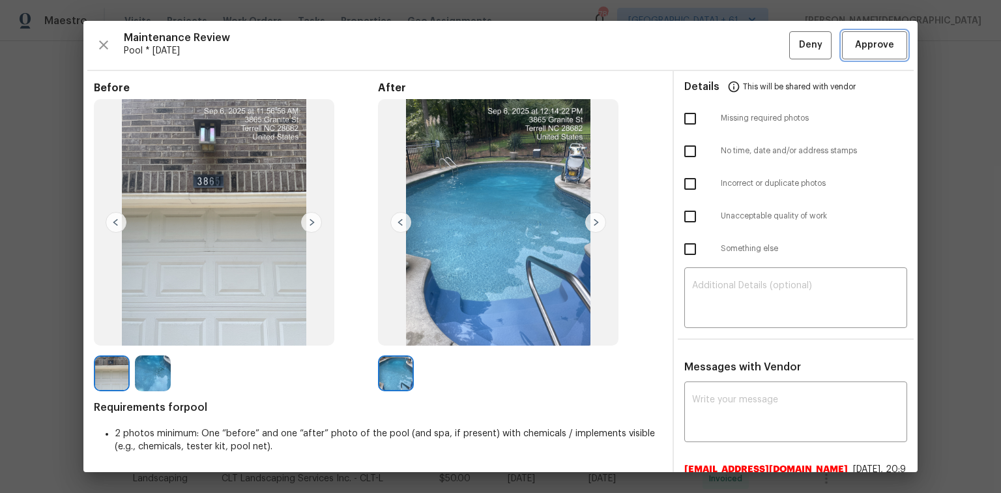
click at [712, 44] on span "Approve" at bounding box center [874, 45] width 39 height 16
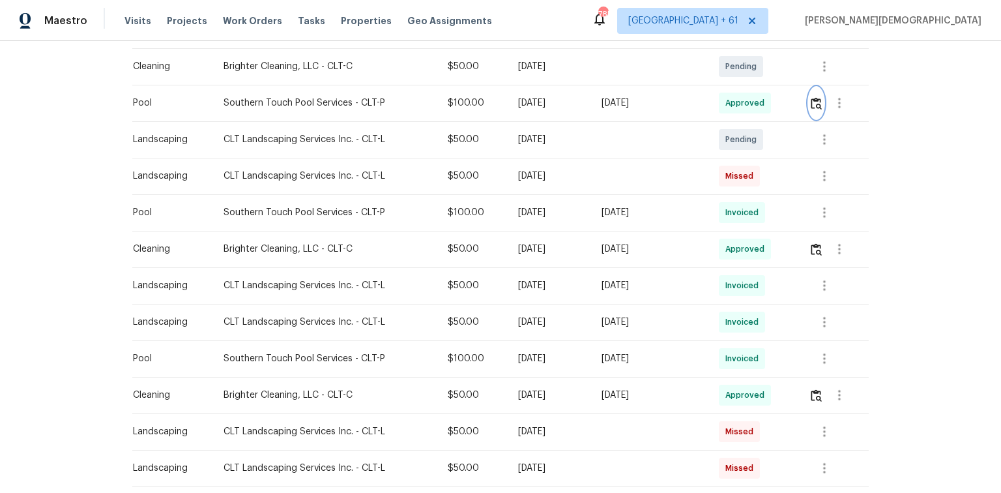
scroll to position [313, 0]
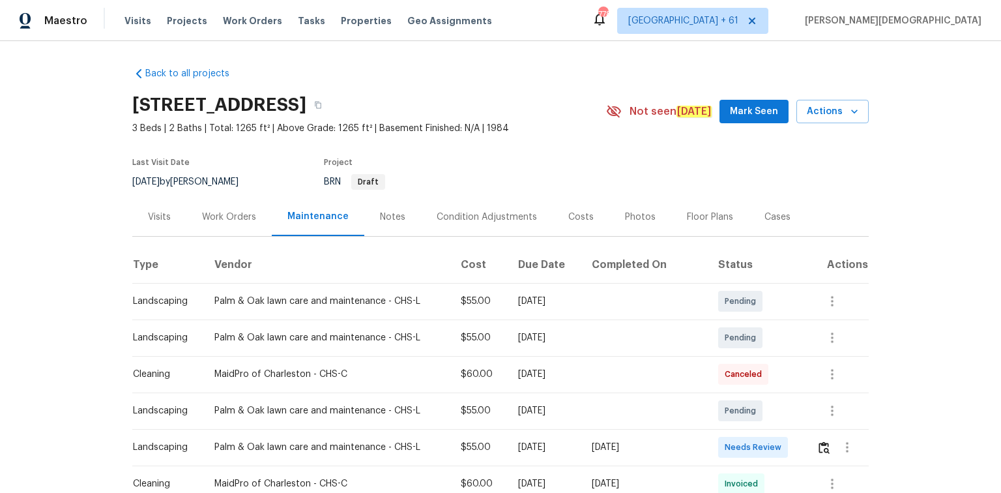
scroll to position [104, 0]
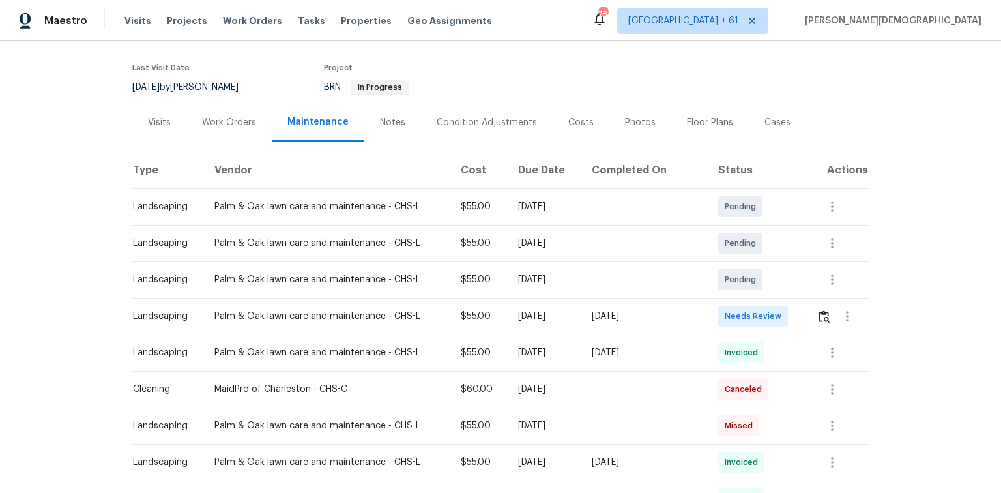
scroll to position [156, 0]
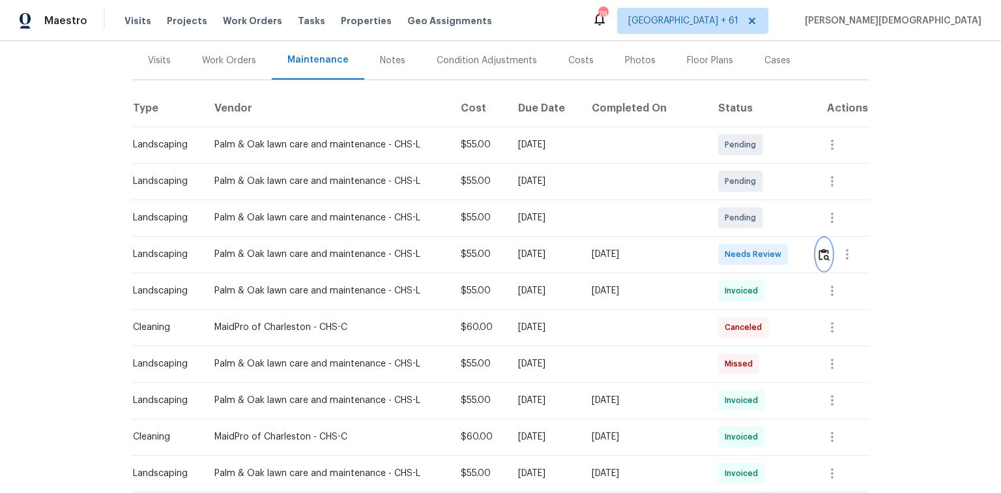
click at [712, 249] on img "button" at bounding box center [824, 254] width 11 height 12
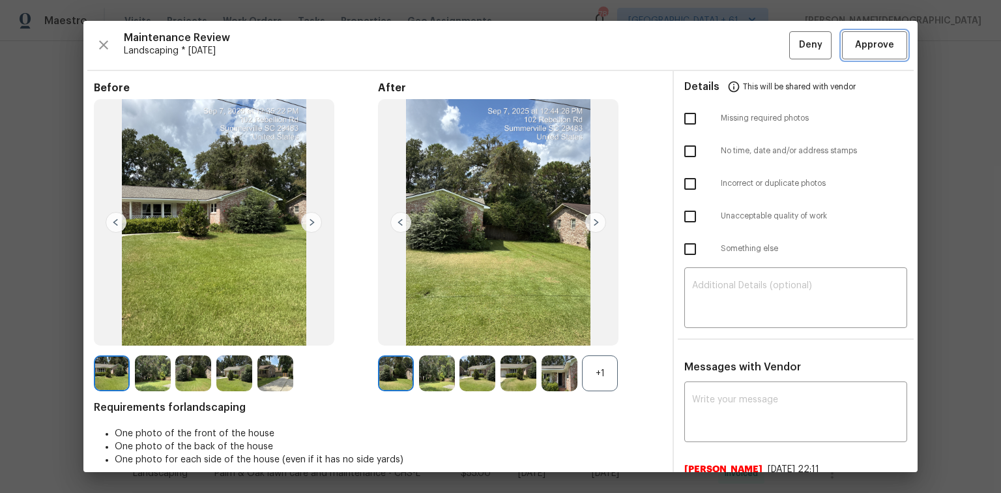
click at [712, 44] on span "Approve" at bounding box center [874, 45] width 39 height 16
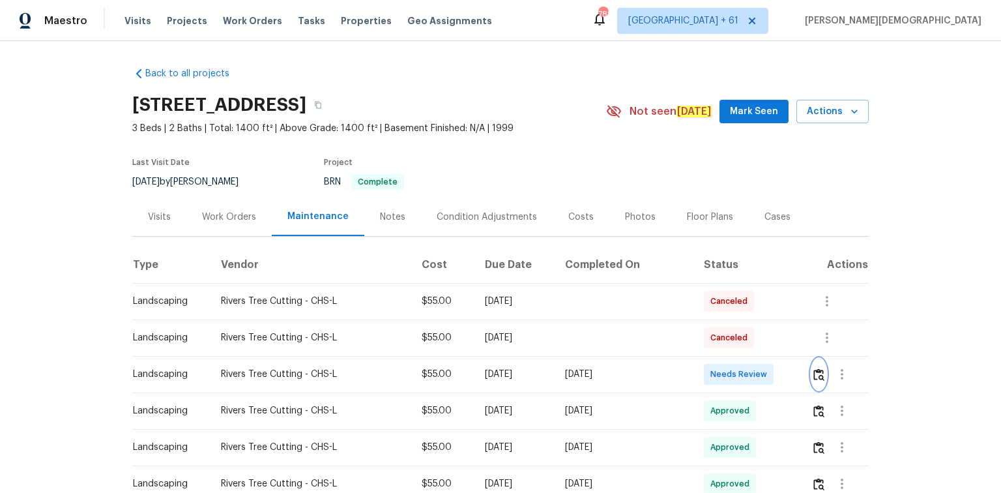
click at [712, 329] on img "button" at bounding box center [819, 374] width 11 height 12
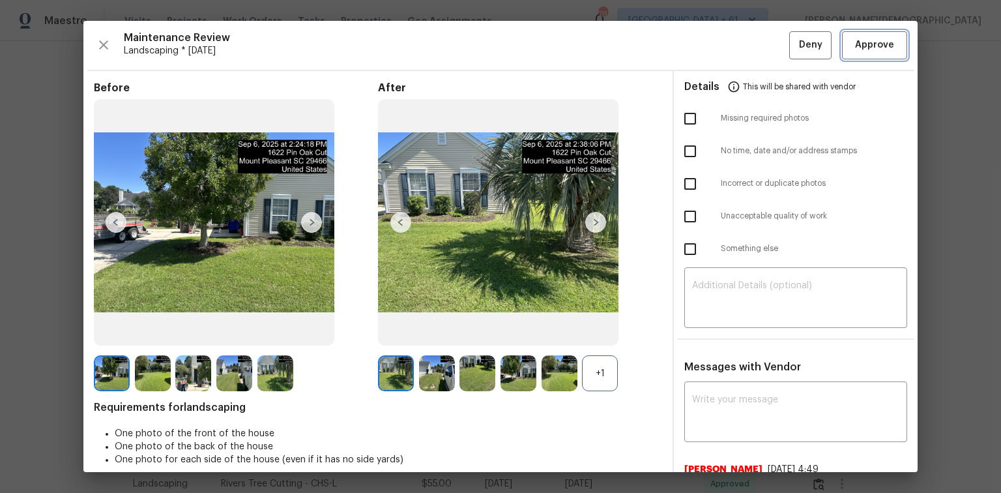
click at [712, 44] on span "Approve" at bounding box center [874, 45] width 39 height 16
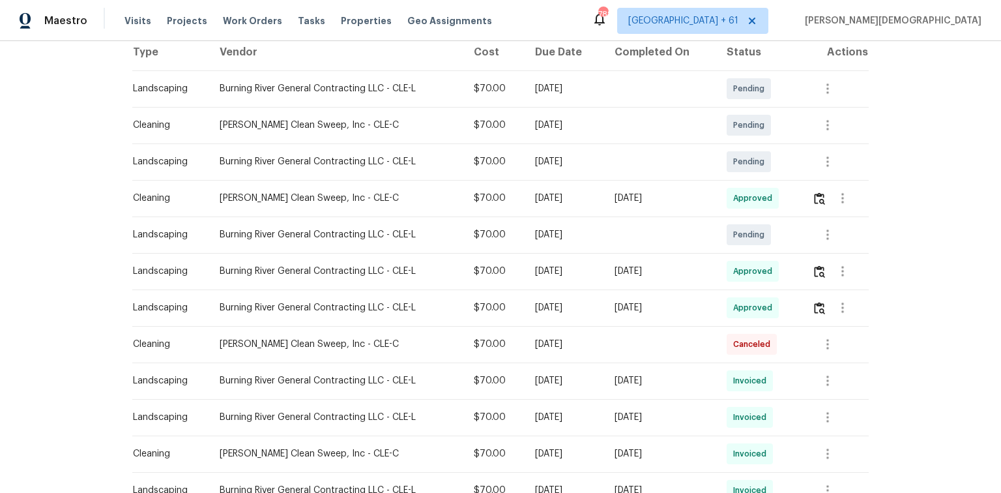
scroll to position [99, 0]
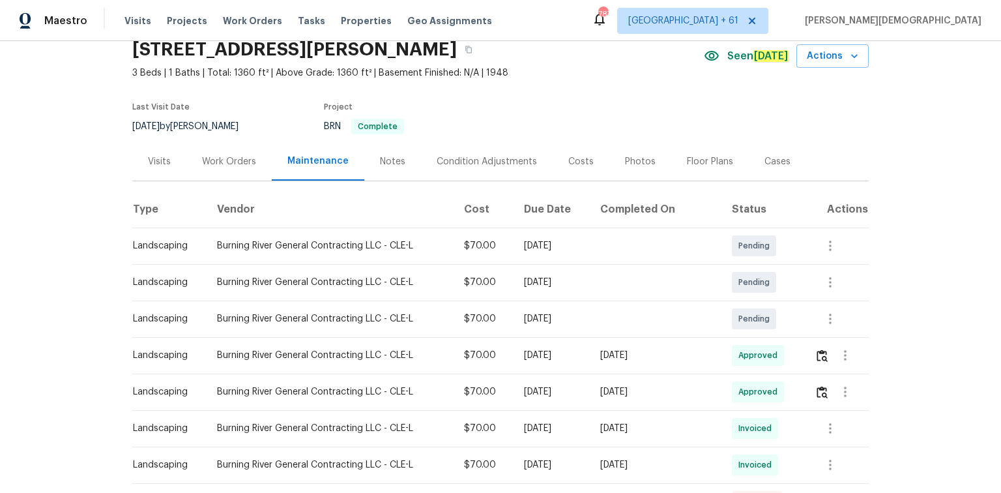
scroll to position [156, 0]
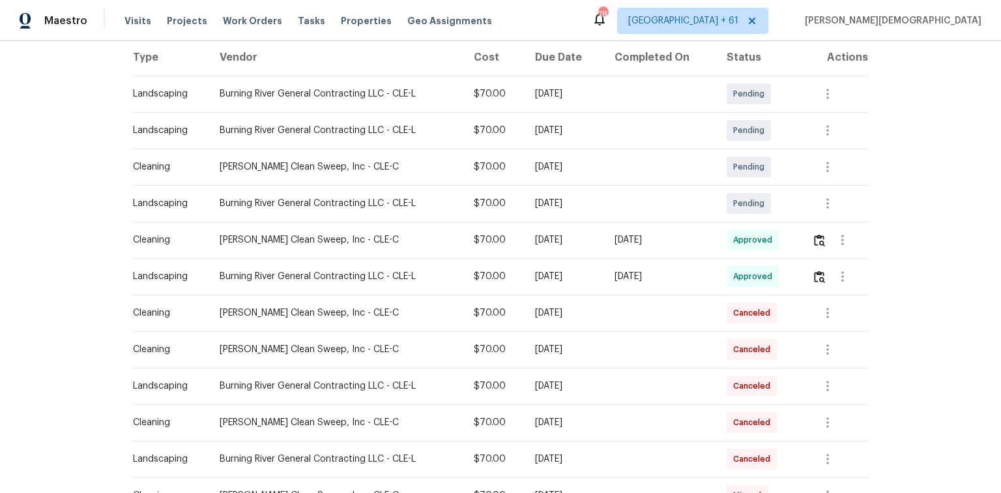
scroll to position [104, 0]
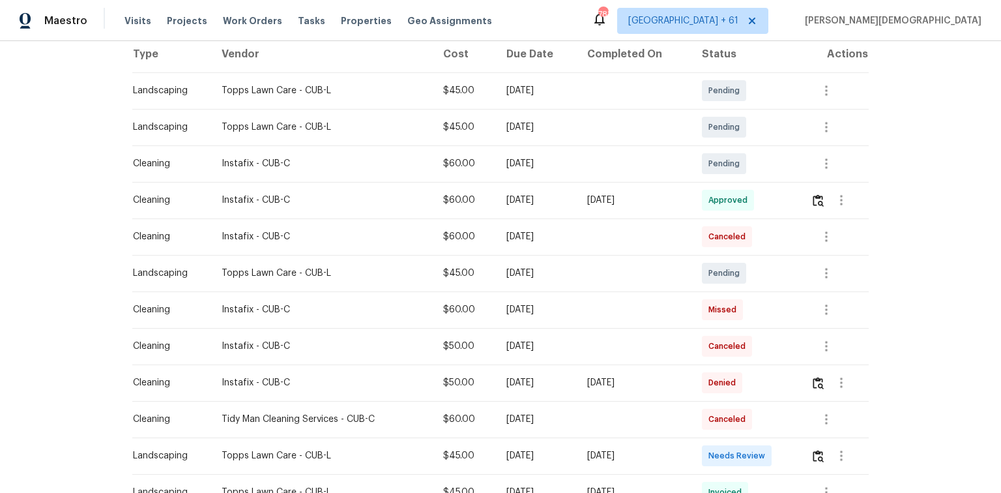
scroll to position [261, 0]
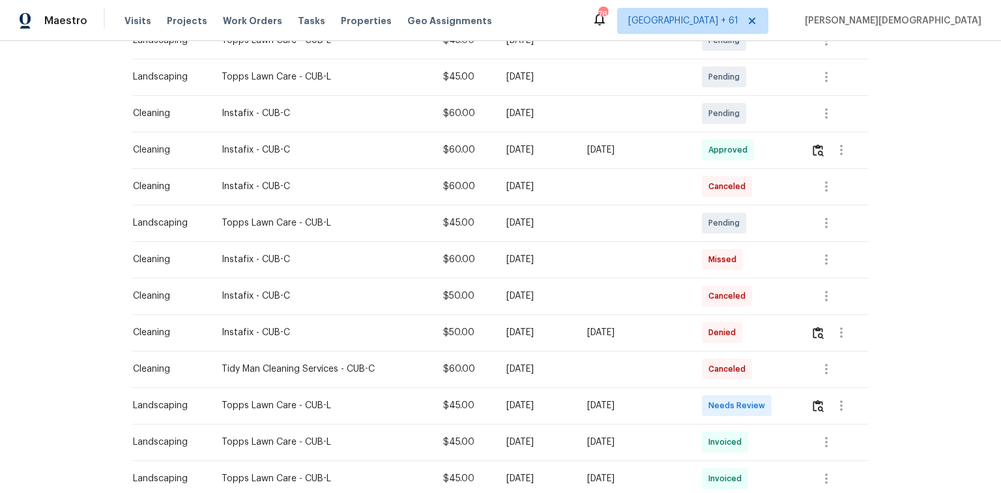
click at [712, 329] on div at bounding box center [841, 405] width 31 height 31
click at [712, 329] on img "button" at bounding box center [818, 406] width 11 height 12
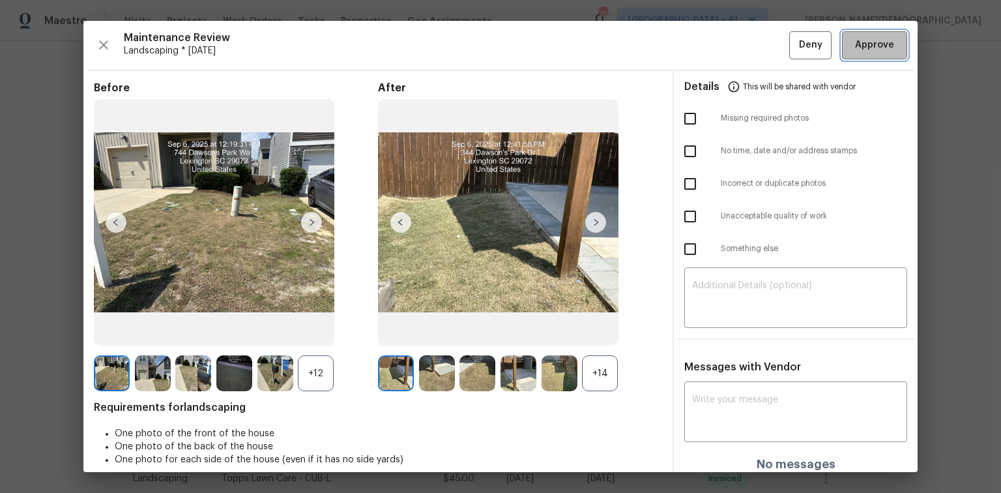
click at [712, 40] on span "Approve" at bounding box center [874, 45] width 39 height 16
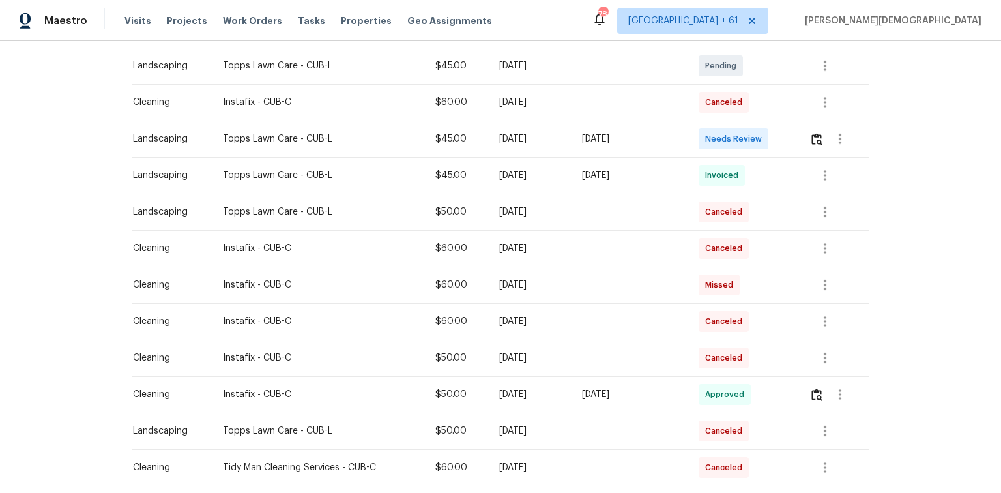
scroll to position [313, 0]
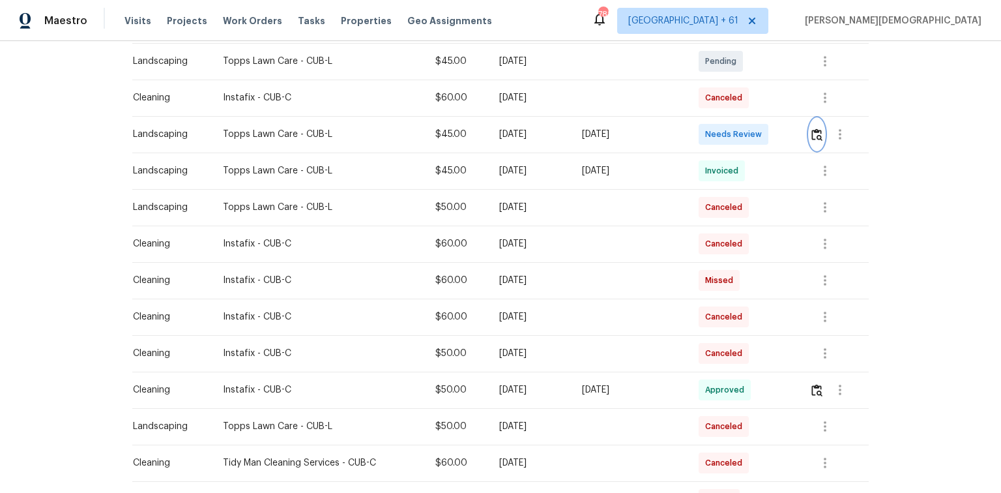
click at [712, 128] on img "button" at bounding box center [817, 134] width 11 height 12
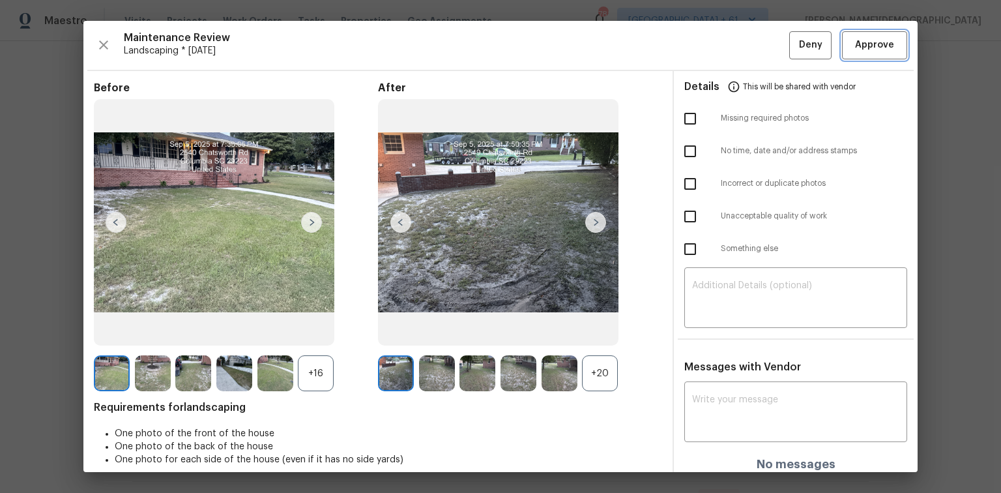
click at [712, 50] on span "Approve" at bounding box center [874, 45] width 39 height 16
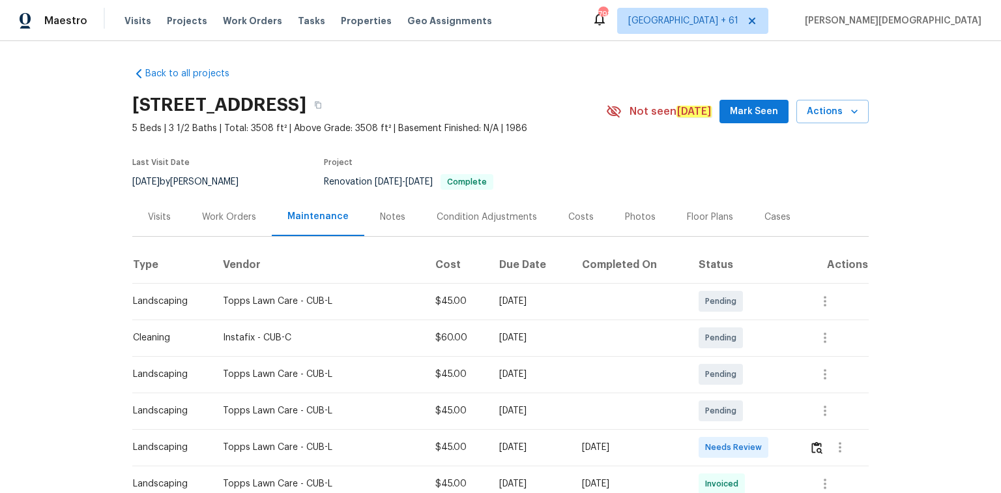
scroll to position [156, 0]
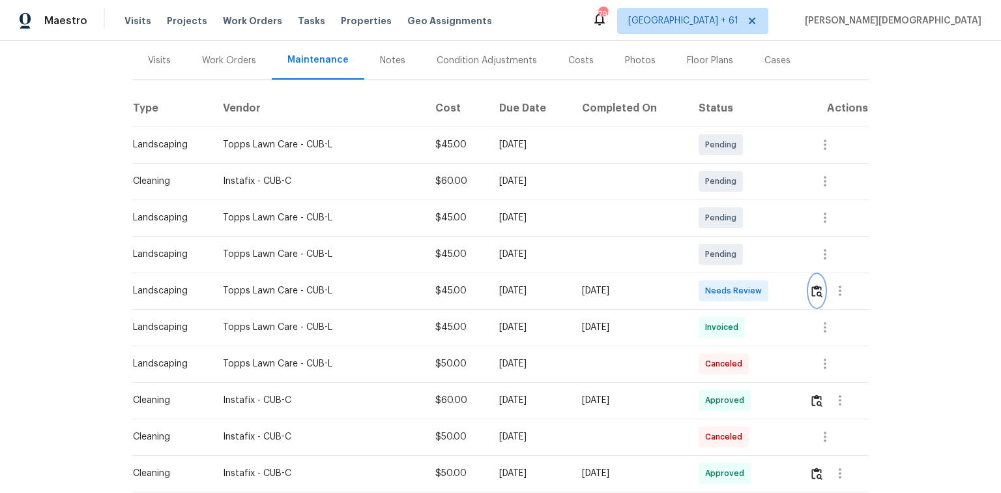
click at [815, 287] on img "button" at bounding box center [817, 291] width 11 height 12
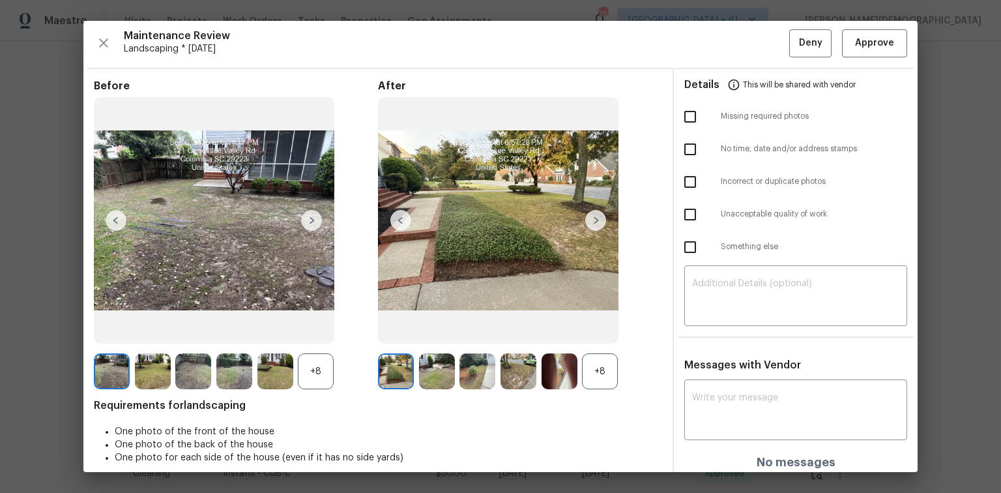
scroll to position [0, 0]
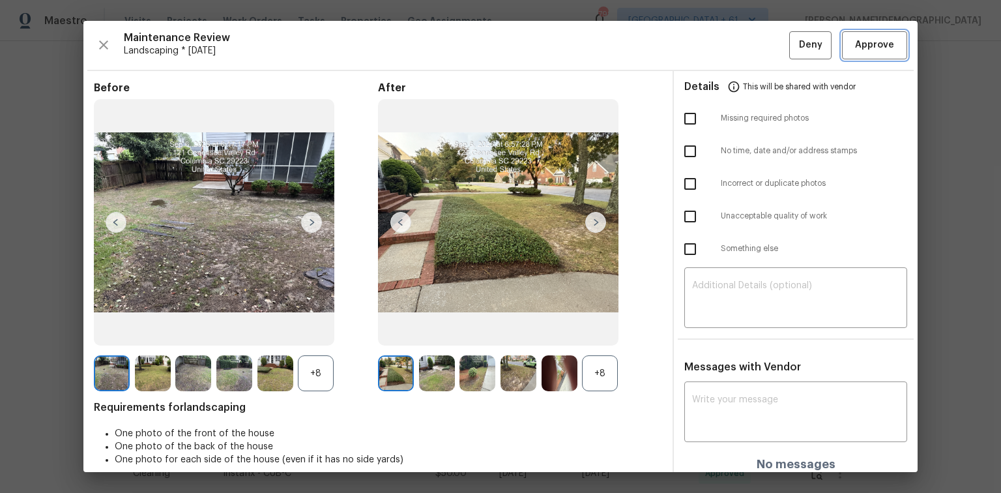
click at [858, 47] on span "Approve" at bounding box center [874, 45] width 39 height 16
